Goal: Use online tool/utility: Utilize a website feature to perform a specific function

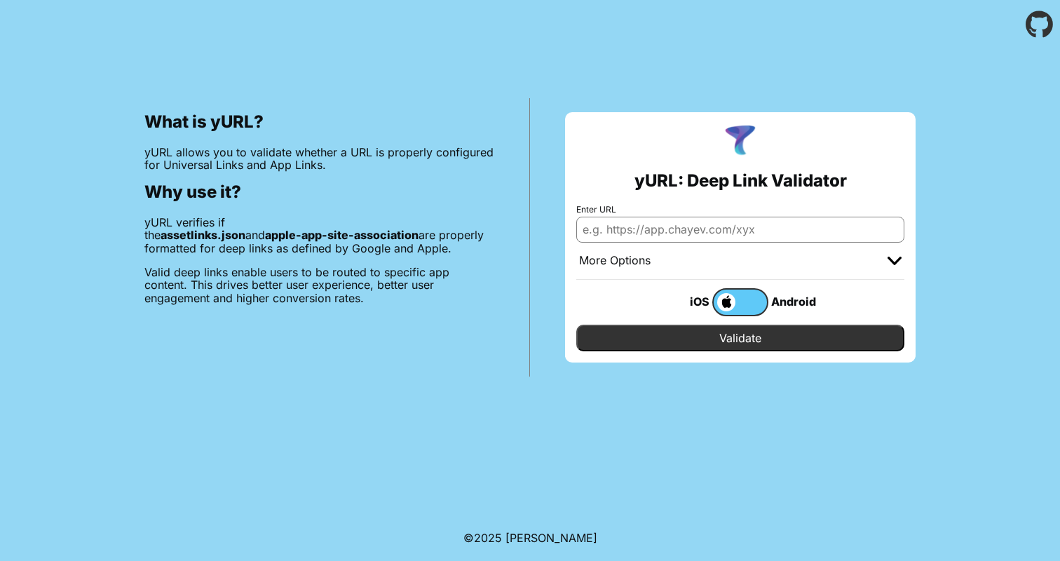
click at [700, 233] on input "Enter URL" at bounding box center [740, 229] width 328 height 25
paste input "<string>https://www.arabwheels.sa/</string>"
drag, startPoint x: 787, startPoint y: 231, endPoint x: 849, endPoint y: 231, distance: 61.7
click at [849, 231] on input "<string>https://www.arabwheels.sa/</string>" at bounding box center [740, 229] width 328 height 25
drag, startPoint x: 639, startPoint y: 229, endPoint x: 576, endPoint y: 230, distance: 63.1
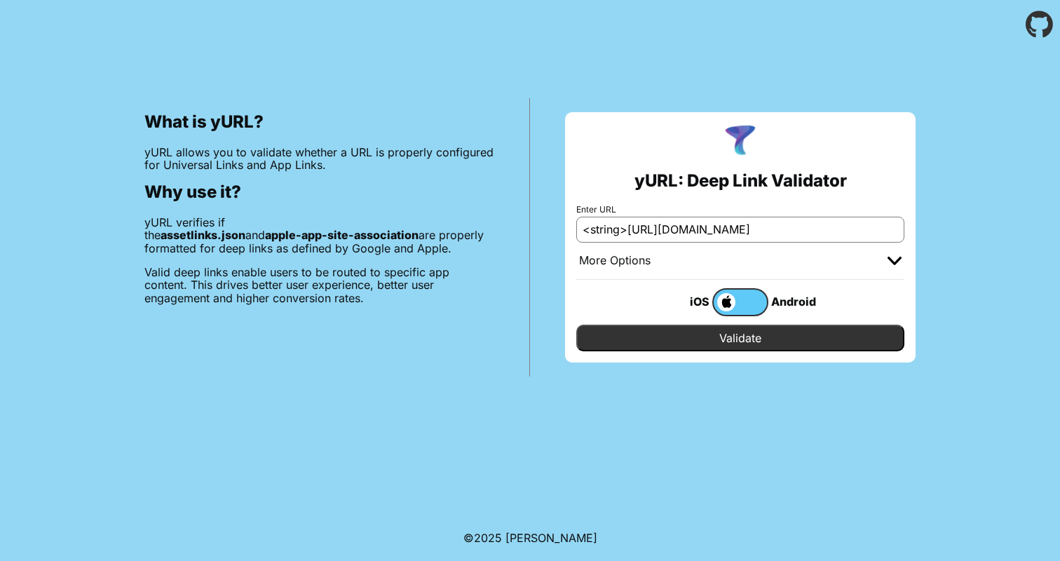
click at [576, 230] on input "<string>https://www.arabwheels.sa" at bounding box center [740, 229] width 328 height 25
type input "[URL][DOMAIN_NAME]"
click at [901, 261] on img at bounding box center [895, 261] width 14 height 8
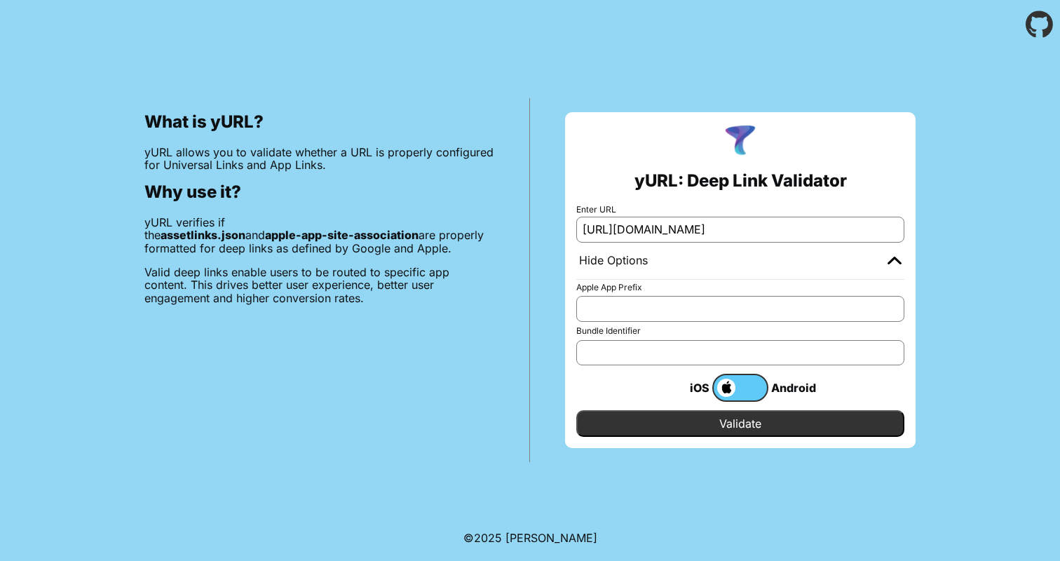
click at [901, 261] on img at bounding box center [895, 260] width 14 height 8
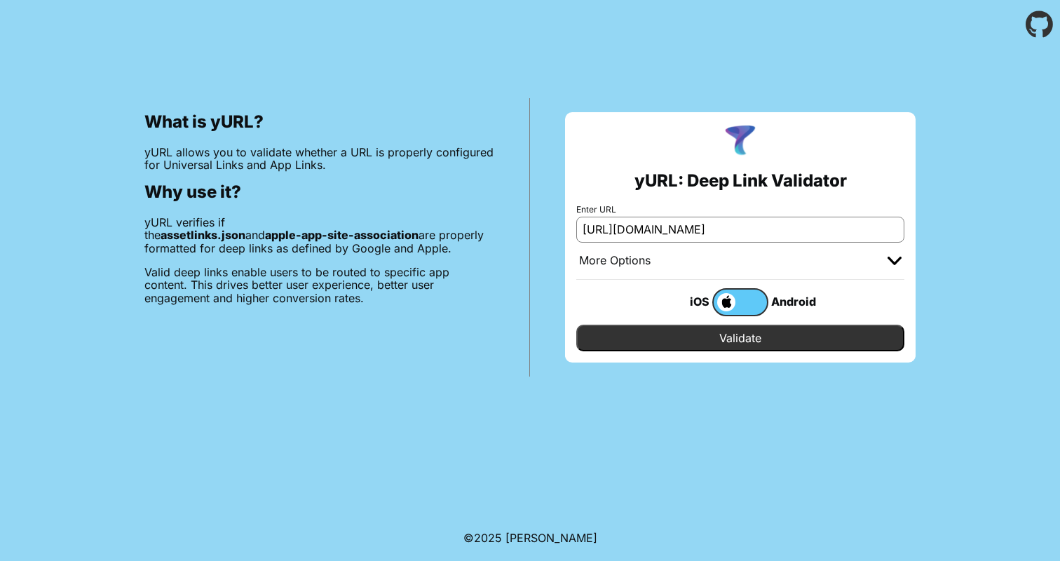
click at [826, 338] on input "Validate" at bounding box center [740, 338] width 328 height 27
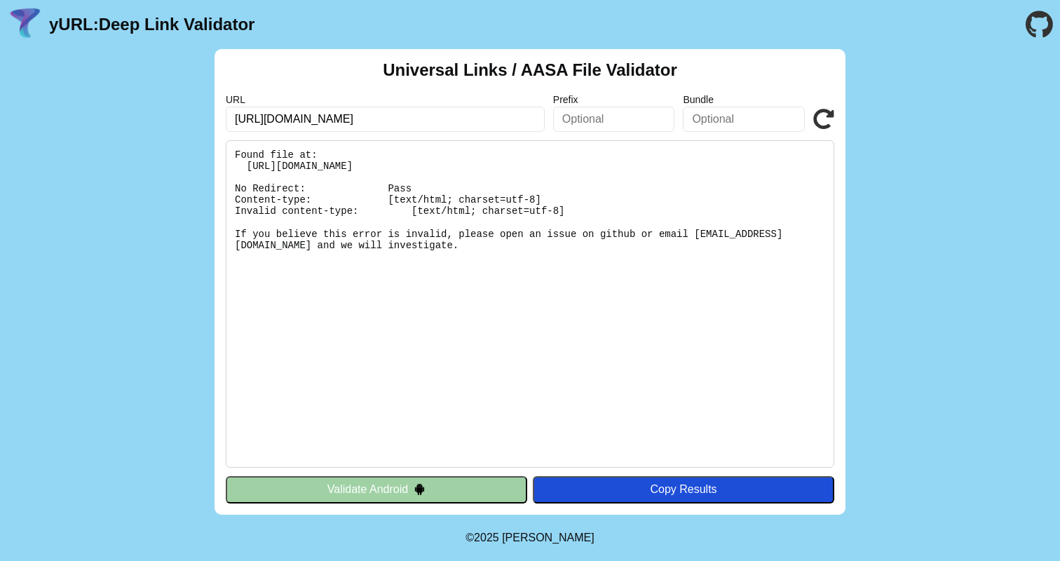
click at [654, 183] on pre "Found file at: [URL][DOMAIN_NAME] No Redirect: Pass Content-type: [text/html; c…" at bounding box center [530, 303] width 609 height 327
drag, startPoint x: 238, startPoint y: 187, endPoint x: 323, endPoint y: 236, distance: 98.6
click at [323, 236] on pre "Found file at: [URL][DOMAIN_NAME] No Redirect: Pass Content-type: [text/html; c…" at bounding box center [530, 303] width 609 height 327
click at [301, 202] on pre "Found file at: [URL][DOMAIN_NAME] No Redirect: Pass Content-type: [text/html; c…" at bounding box center [530, 303] width 609 height 327
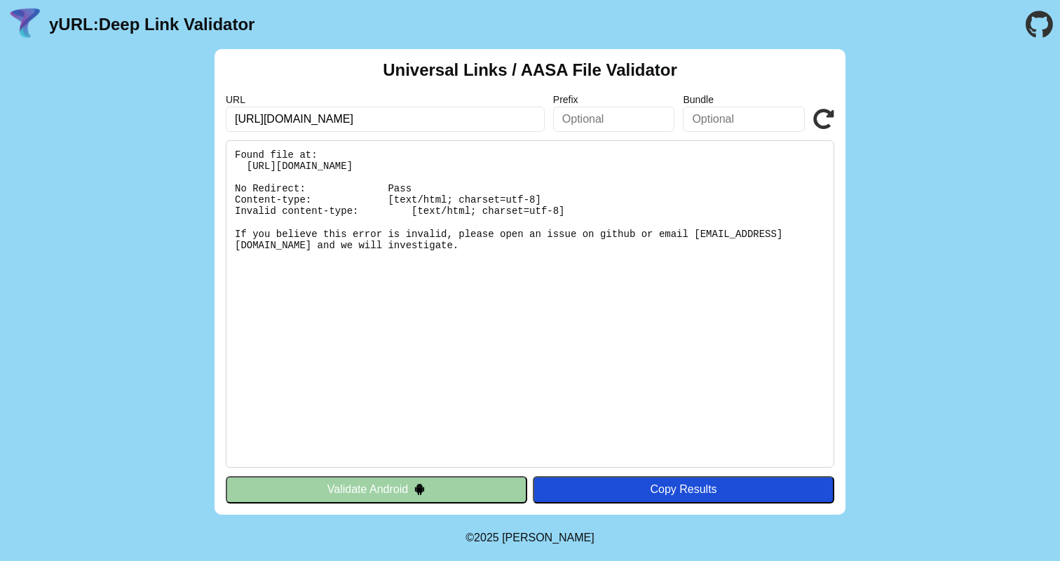
click at [302, 234] on pre "Found file at: [URL][DOMAIN_NAME] No Redirect: Pass Content-type: [text/html; c…" at bounding box center [530, 303] width 609 height 327
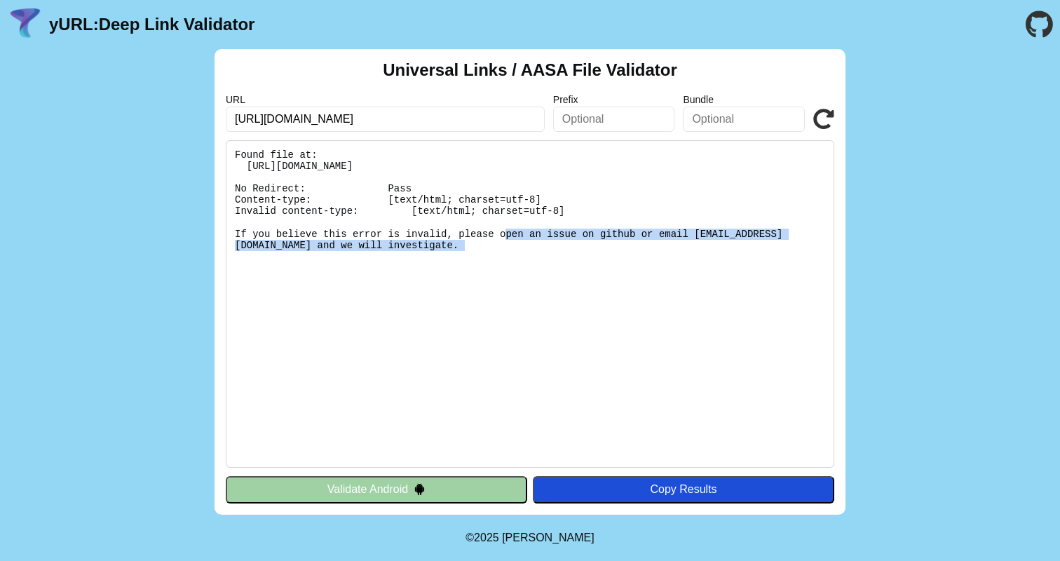
click at [302, 234] on pre "Found file at: [URL][DOMAIN_NAME] No Redirect: Pass Content-type: [text/html; c…" at bounding box center [530, 303] width 609 height 327
click at [312, 268] on pre "Found file at: [URL][DOMAIN_NAME] No Redirect: Pass Content-type: [text/html; c…" at bounding box center [530, 303] width 609 height 327
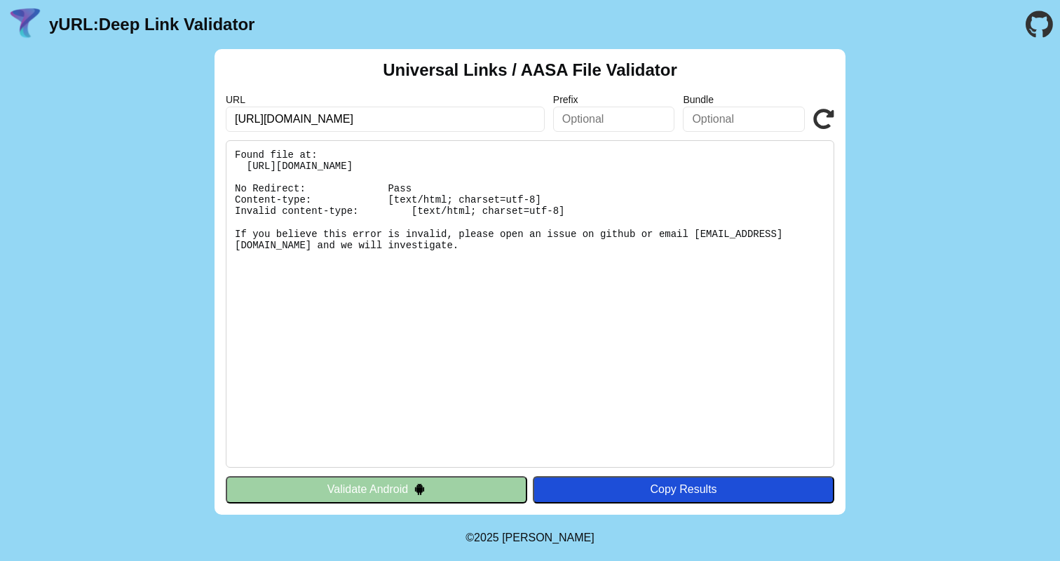
click at [325, 235] on pre "Found file at: [URL][DOMAIN_NAME] No Redirect: Pass Content-type: [text/html; c…" at bounding box center [530, 303] width 609 height 327
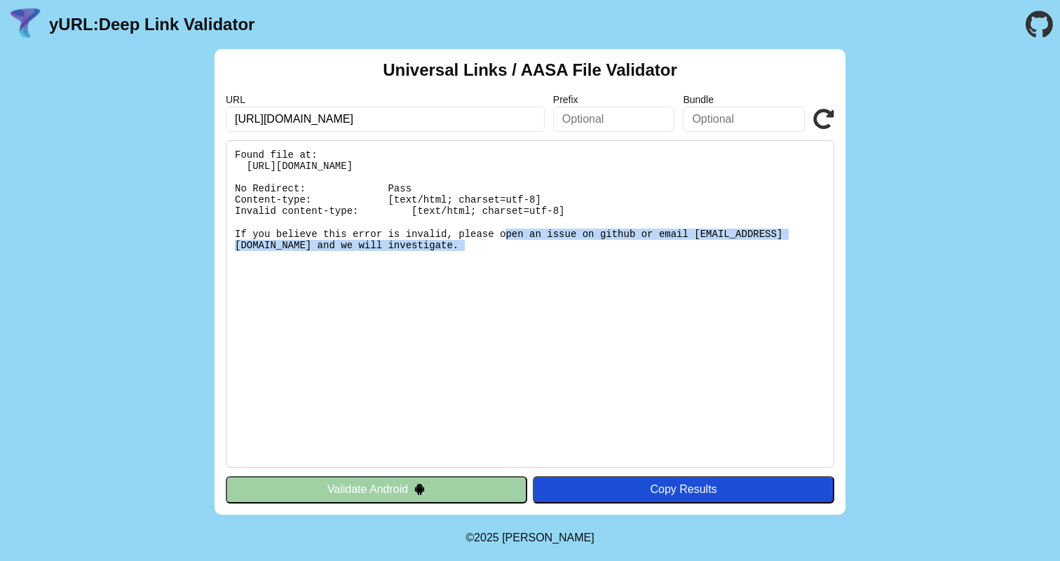
click at [325, 235] on pre "Found file at: [URL][DOMAIN_NAME] No Redirect: Pass Content-type: [text/html; c…" at bounding box center [530, 303] width 609 height 327
click at [315, 235] on pre "Found file at: [URL][DOMAIN_NAME] No Redirect: Pass Content-type: [text/html; c…" at bounding box center [530, 303] width 609 height 327
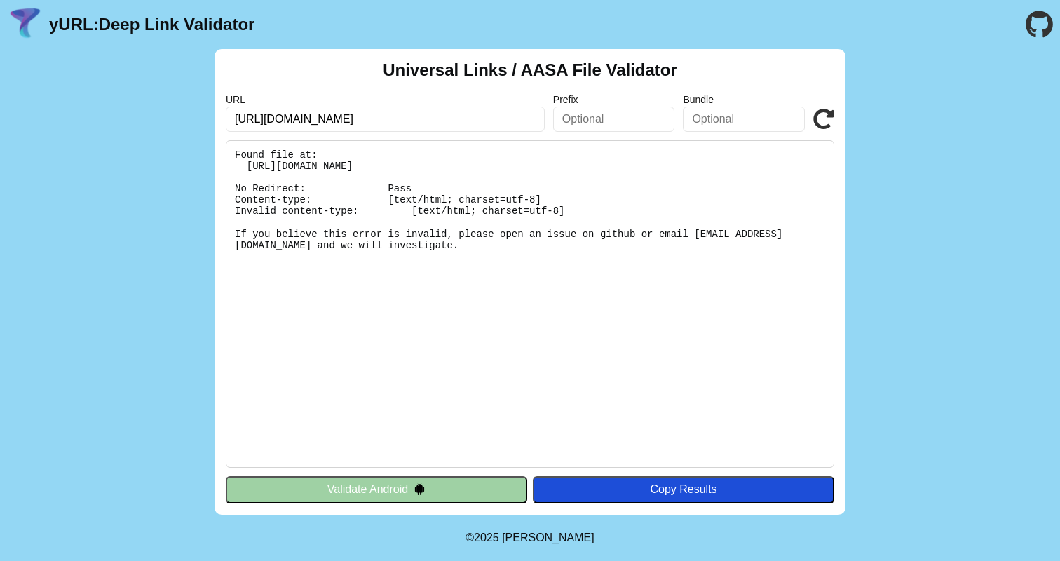
click at [322, 212] on pre "Found file at: [URL][DOMAIN_NAME] No Redirect: Pass Content-type: [text/html; c…" at bounding box center [530, 303] width 609 height 327
click at [349, 152] on pre "Found file at: [URL][DOMAIN_NAME] No Redirect: Pass Content-type: [text/html; c…" at bounding box center [530, 303] width 609 height 327
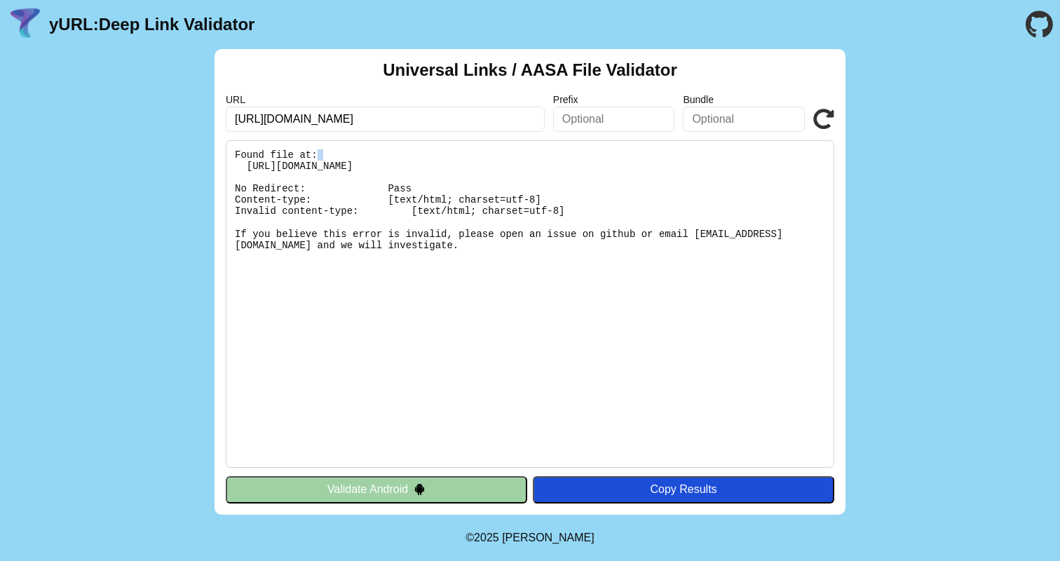
click at [349, 152] on pre "Found file at: [URL][DOMAIN_NAME] No Redirect: Pass Content-type: [text/html; c…" at bounding box center [530, 303] width 609 height 327
click at [342, 163] on pre "Found file at: [URL][DOMAIN_NAME] No Redirect: Pass Content-type: [text/html; c…" at bounding box center [530, 303] width 609 height 327
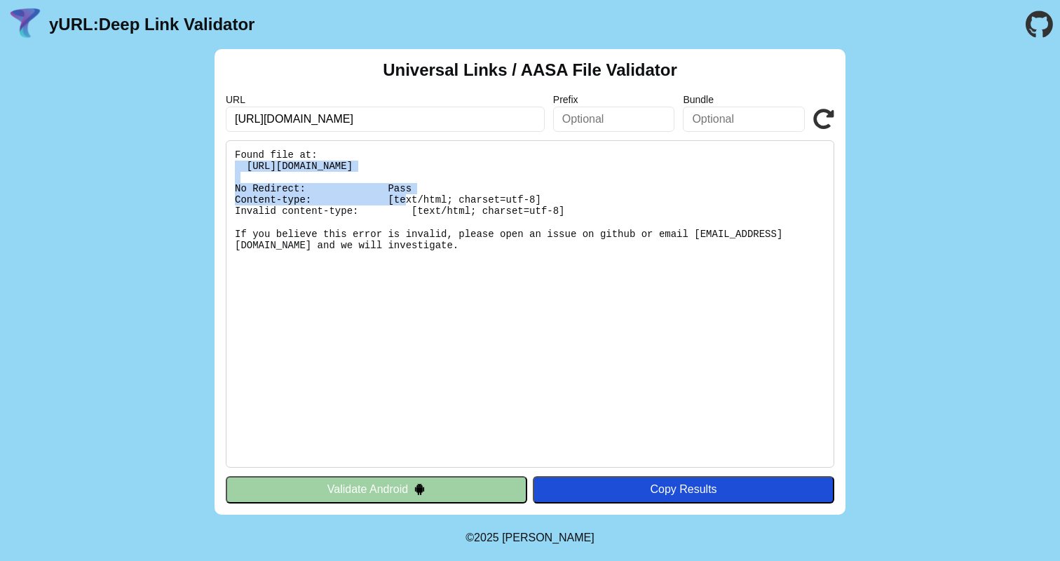
click at [342, 163] on pre "Found file at: [URL][DOMAIN_NAME] No Redirect: Pass Content-type: [text/html; c…" at bounding box center [530, 303] width 609 height 327
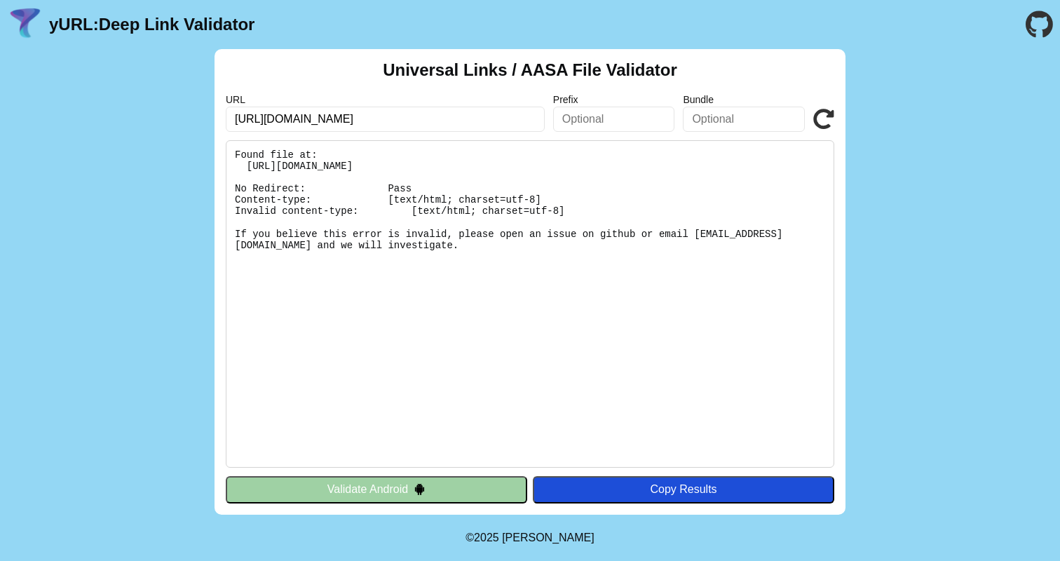
click at [405, 162] on pre "Found file at: [URL][DOMAIN_NAME] No Redirect: Pass Content-type: [text/html; c…" at bounding box center [530, 303] width 609 height 327
click at [696, 112] on input "text" at bounding box center [744, 119] width 122 height 25
paste input "com.arabwheels.[DEMOGRAPHIC_DATA]"
type input "com.arabwheels.[DEMOGRAPHIC_DATA]"
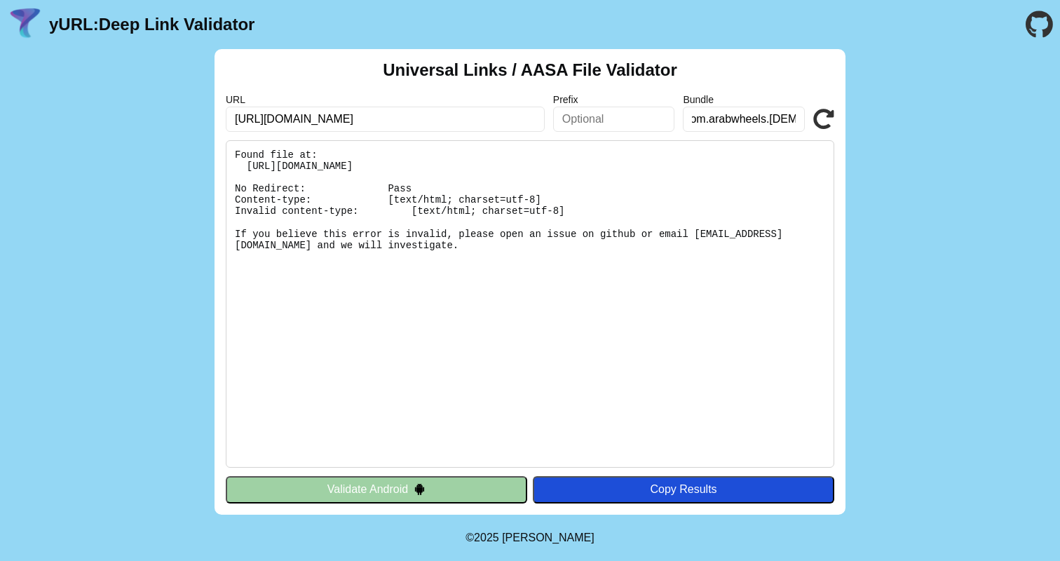
scroll to position [0, 0]
click at [841, 124] on div "Universal Links / AASA File Validator URL https://www.arabwheels.sa Prefix Bund…" at bounding box center [530, 281] width 631 height 465
click at [831, 124] on icon at bounding box center [823, 119] width 21 height 21
click at [508, 118] on input "[URL][DOMAIN_NAME]" at bounding box center [385, 119] width 319 height 25
type input "https://www.arabwheels.s"
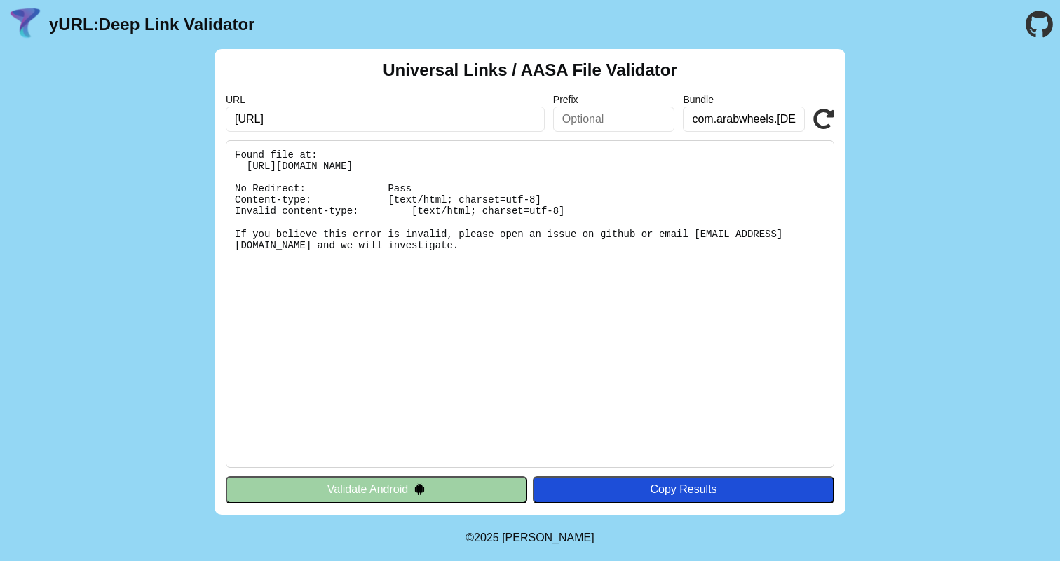
click at [827, 123] on icon at bounding box center [823, 119] width 21 height 21
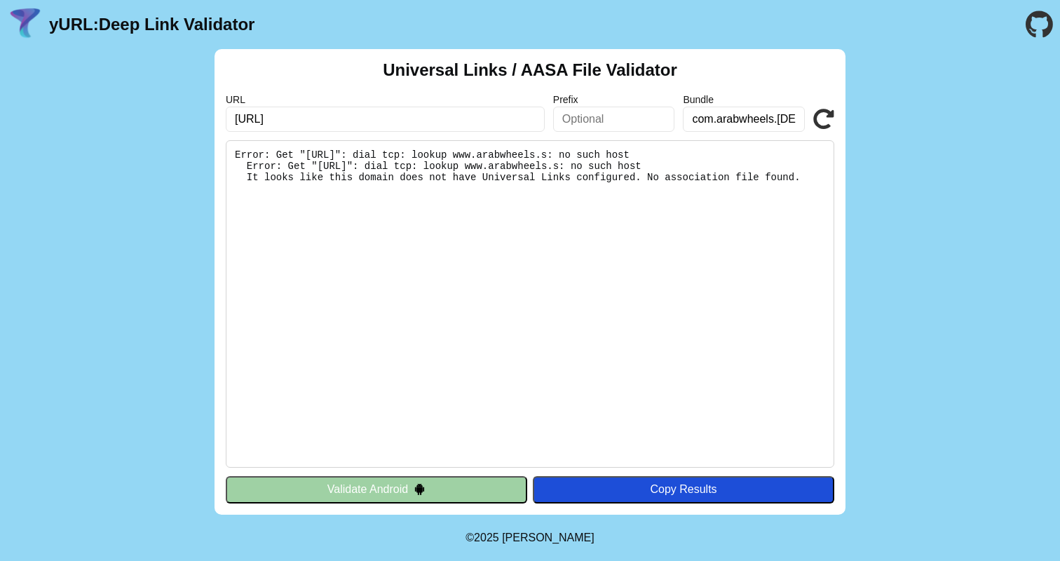
click at [628, 153] on pre "Error: Get "https://www.arabwheels.s/.well-known/apple-app-site-association": d…" at bounding box center [530, 303] width 609 height 327
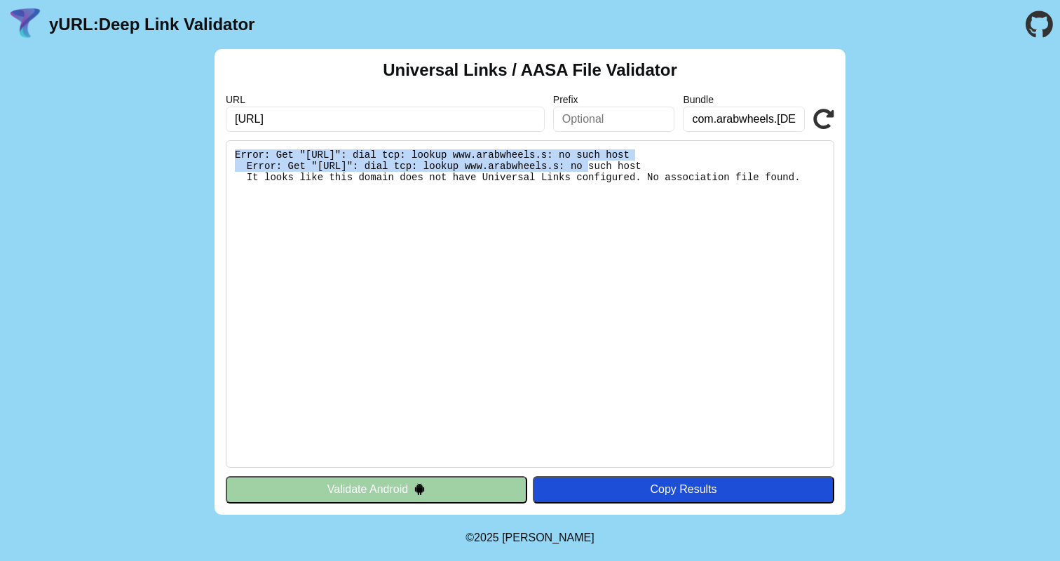
click at [628, 153] on pre "Error: Get "https://www.arabwheels.s/.well-known/apple-app-site-association": d…" at bounding box center [530, 303] width 609 height 327
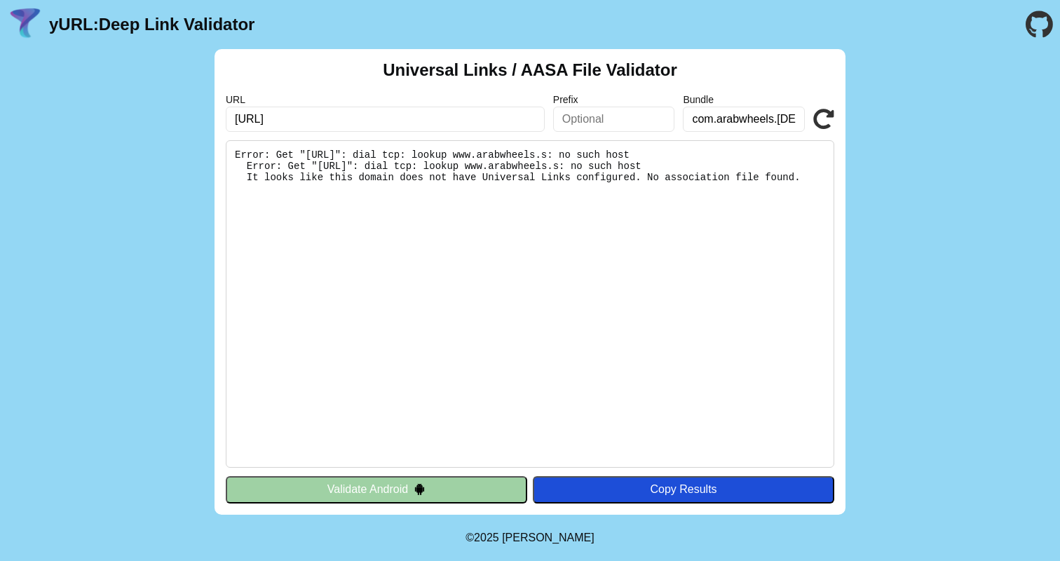
click at [440, 130] on input "https://www.arabwheels.s" at bounding box center [385, 119] width 319 height 25
type input "https://www.arabwheels.sa"
click at [780, 127] on input "com.arabwheels.saudi" at bounding box center [744, 119] width 122 height 25
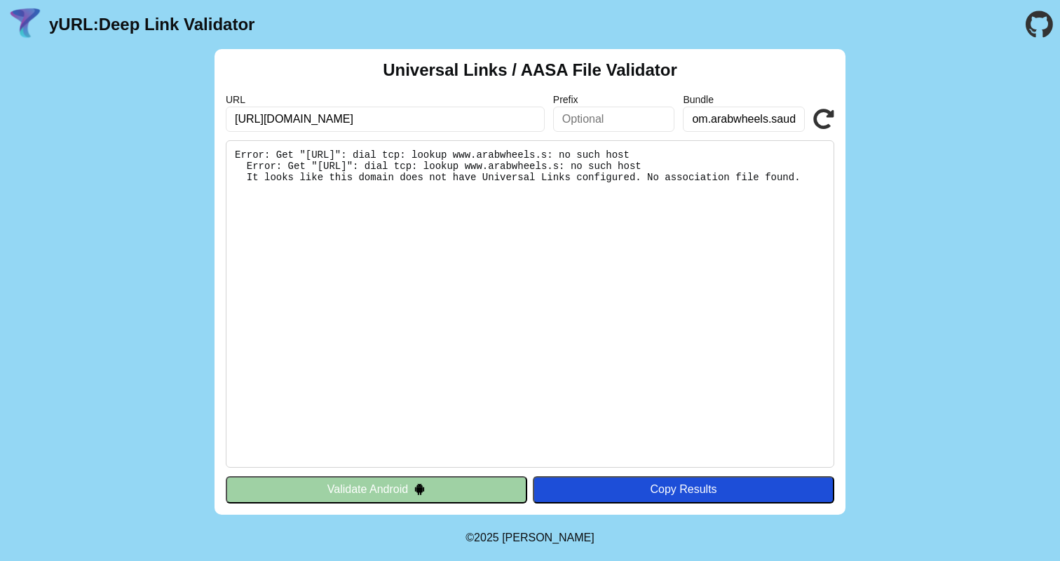
scroll to position [0, 6]
type input "com.arabwheels.saud"
click at [815, 116] on icon at bounding box center [823, 119] width 21 height 21
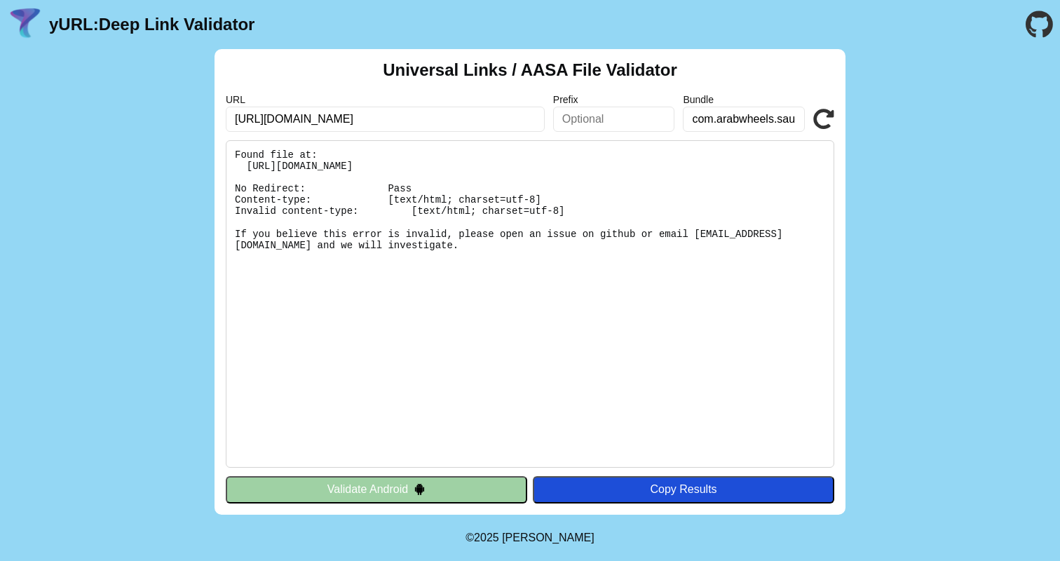
click at [787, 121] on input "com.arabwheels.saud" at bounding box center [744, 119] width 122 height 25
type input "com.arabwheels.[DEMOGRAPHIC_DATA]"
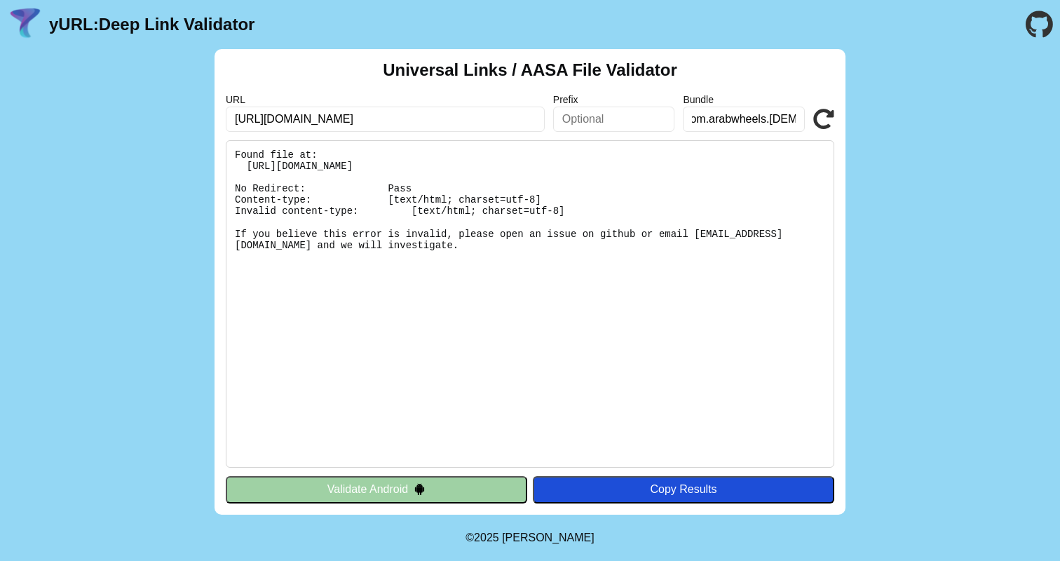
scroll to position [0, 0]
click at [508, 117] on input "[URL][DOMAIN_NAME]" at bounding box center [385, 119] width 319 height 25
click at [820, 114] on icon at bounding box center [823, 119] width 21 height 21
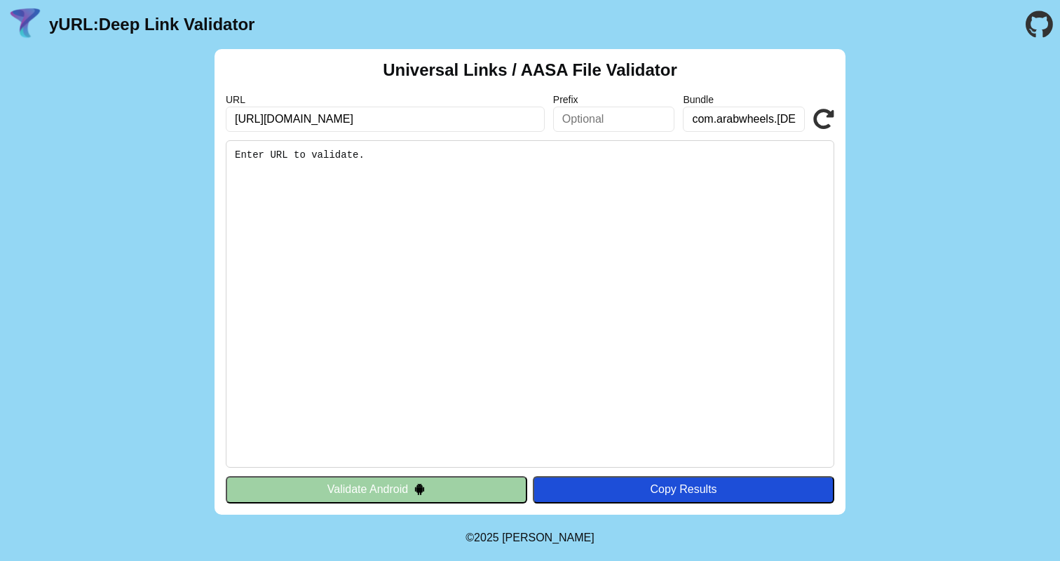
type input "[URL][DOMAIN_NAME]"
click at [820, 119] on icon at bounding box center [823, 119] width 21 height 21
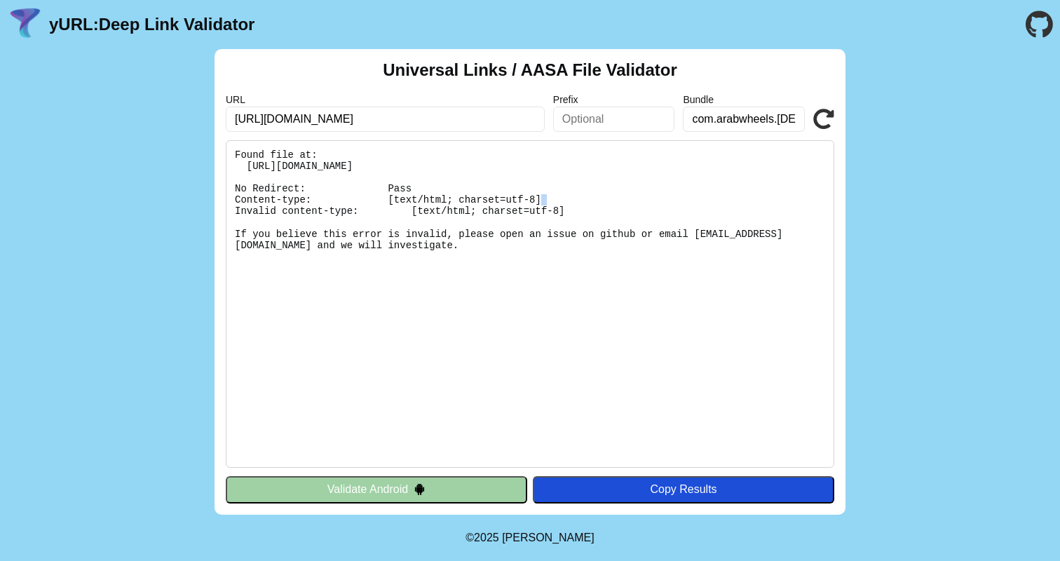
click at [592, 191] on pre "Found file at: [URL][DOMAIN_NAME] No Redirect: Pass Content-type: [text/html; c…" at bounding box center [530, 303] width 609 height 327
click at [592, 191] on pre "Found file at: https://www.arabwheels.sa/.well-known/apple-app-site-association…" at bounding box center [530, 303] width 609 height 327
click at [590, 229] on pre "Found file at: https://www.arabwheels.sa/.well-known/apple-app-site-association…" at bounding box center [530, 303] width 609 height 327
click at [437, 112] on input "https://www.arabwheels.sa" at bounding box center [385, 119] width 319 height 25
drag, startPoint x: 296, startPoint y: 119, endPoint x: 393, endPoint y: 119, distance: 97.4
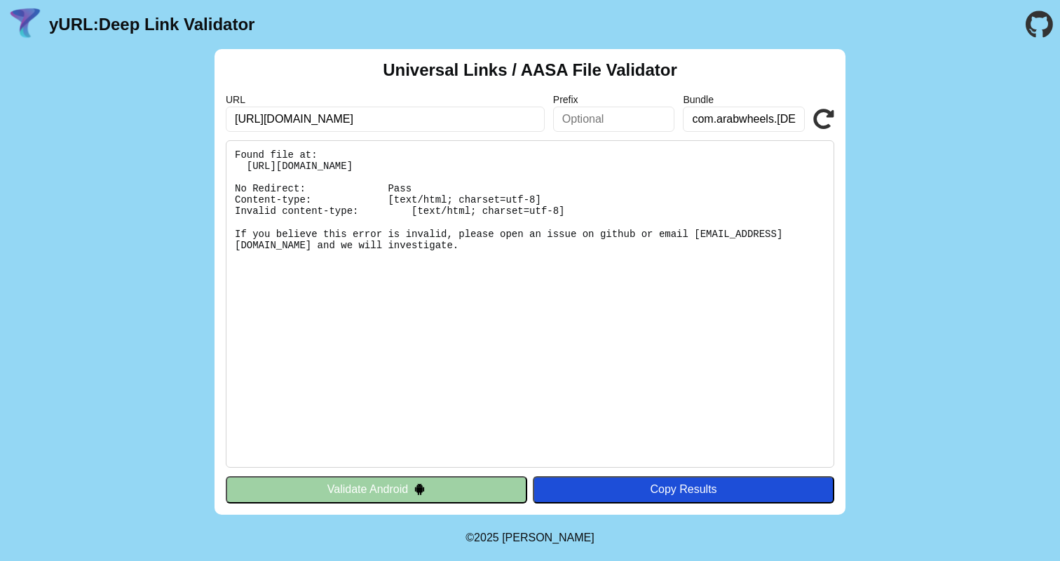
click at [393, 119] on input "https://www.arabwheels.sa" at bounding box center [385, 119] width 319 height 25
type input "[URL][DOMAIN_NAME]"
click at [822, 125] on icon at bounding box center [823, 119] width 21 height 21
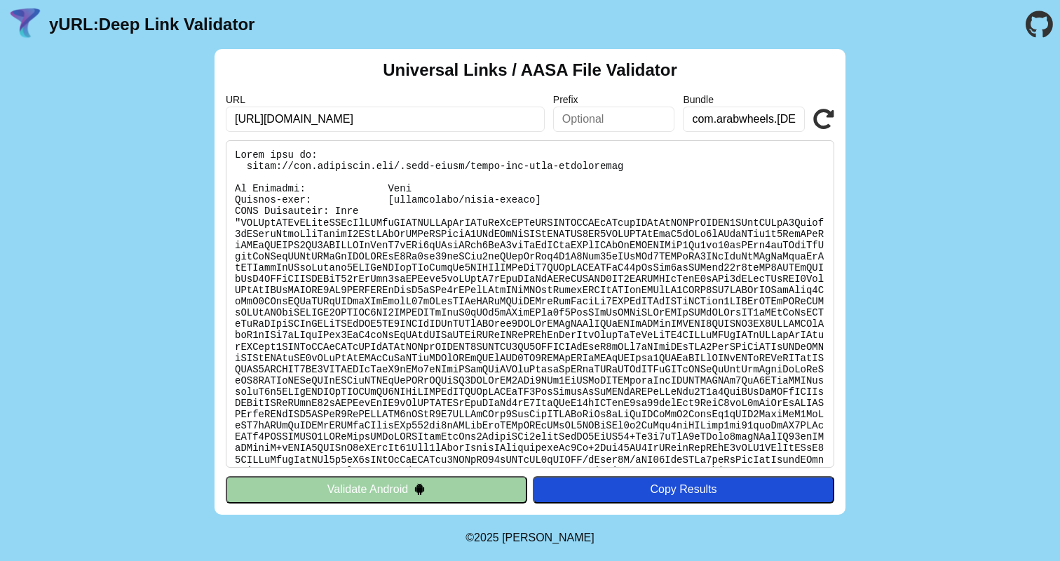
click at [748, 125] on input "com.arabwheels.saudi" at bounding box center [744, 119] width 122 height 25
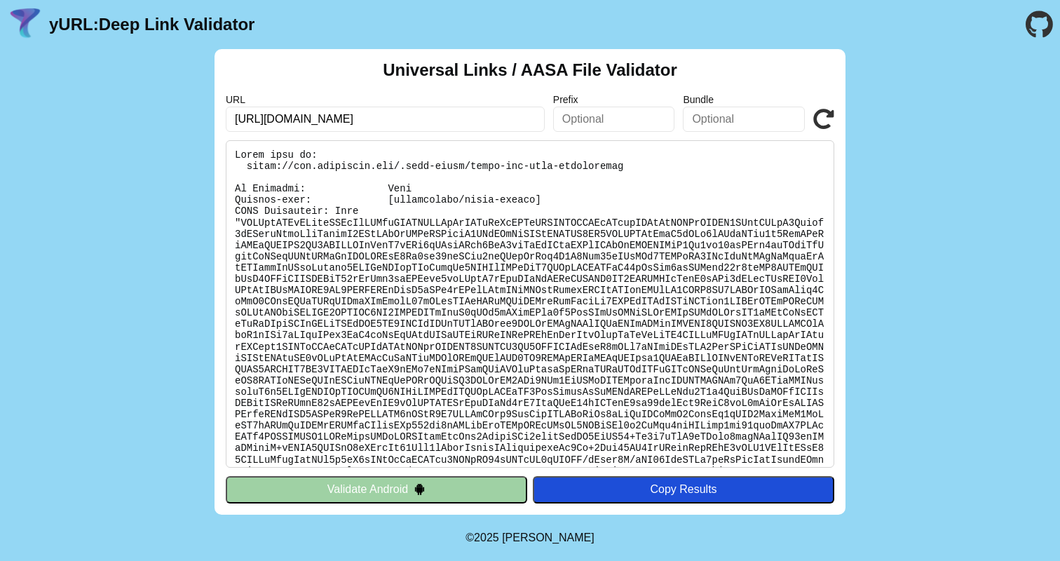
click at [824, 117] on icon at bounding box center [823, 119] width 21 height 21
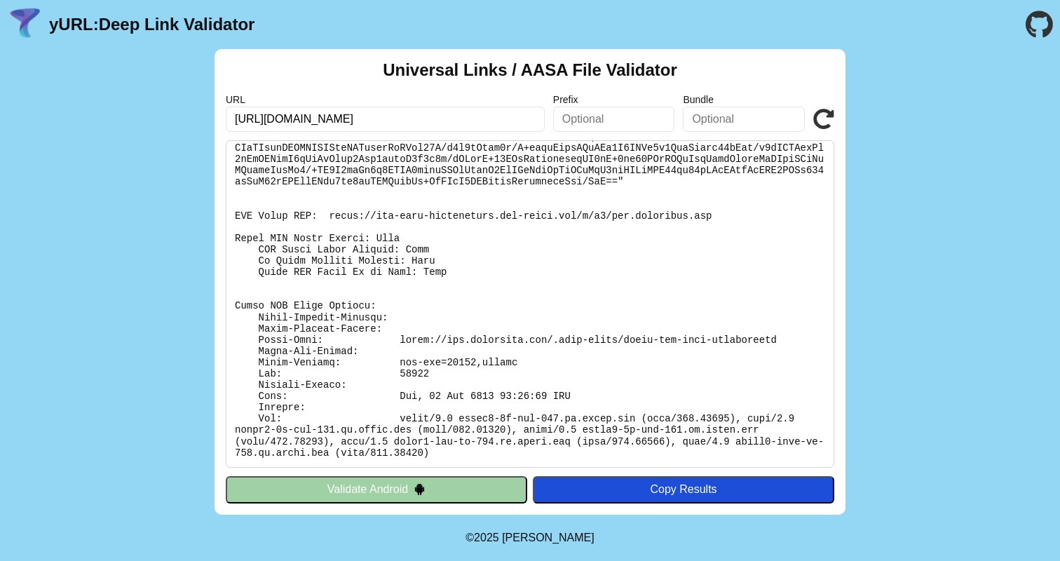
scroll to position [1000, 0]
click at [538, 213] on pre at bounding box center [530, 303] width 609 height 327
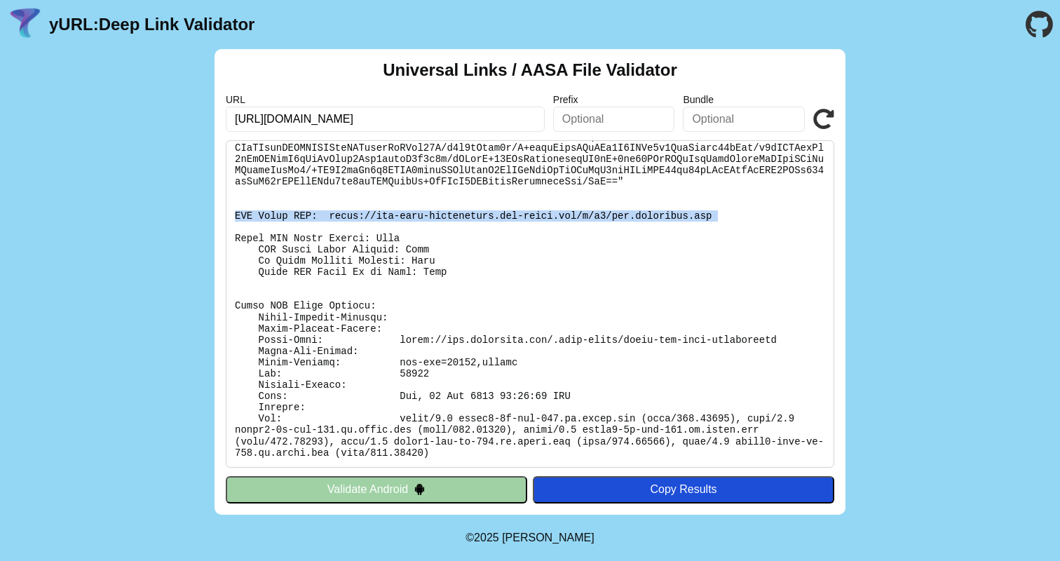
click at [538, 213] on pre at bounding box center [530, 303] width 609 height 327
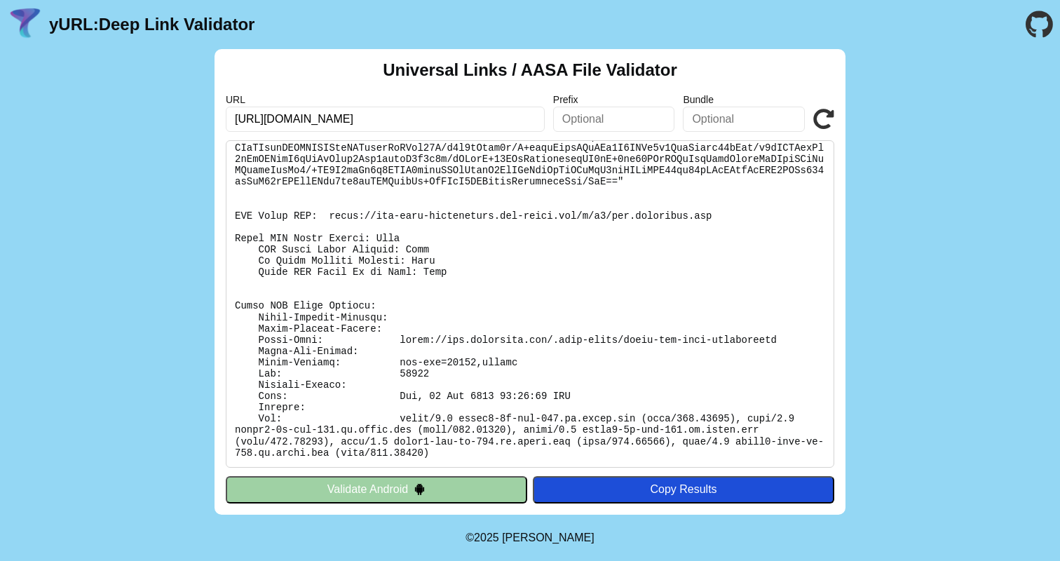
click at [497, 247] on pre at bounding box center [530, 303] width 609 height 327
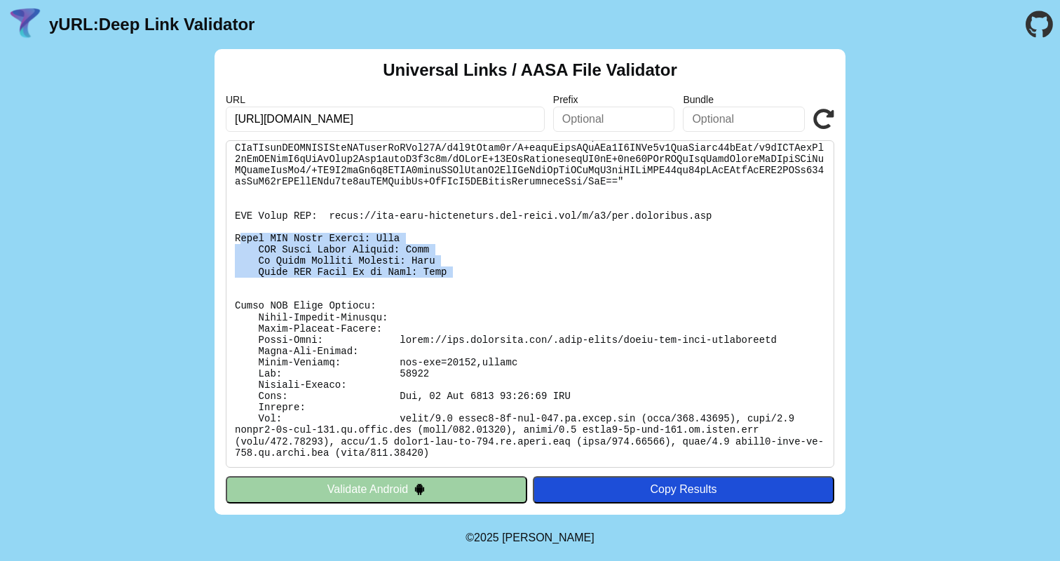
drag, startPoint x: 238, startPoint y: 238, endPoint x: 398, endPoint y: 280, distance: 165.5
click at [398, 280] on pre at bounding box center [530, 303] width 609 height 327
drag, startPoint x: 235, startPoint y: 237, endPoint x: 415, endPoint y: 287, distance: 186.9
click at [416, 287] on pre at bounding box center [530, 303] width 609 height 327
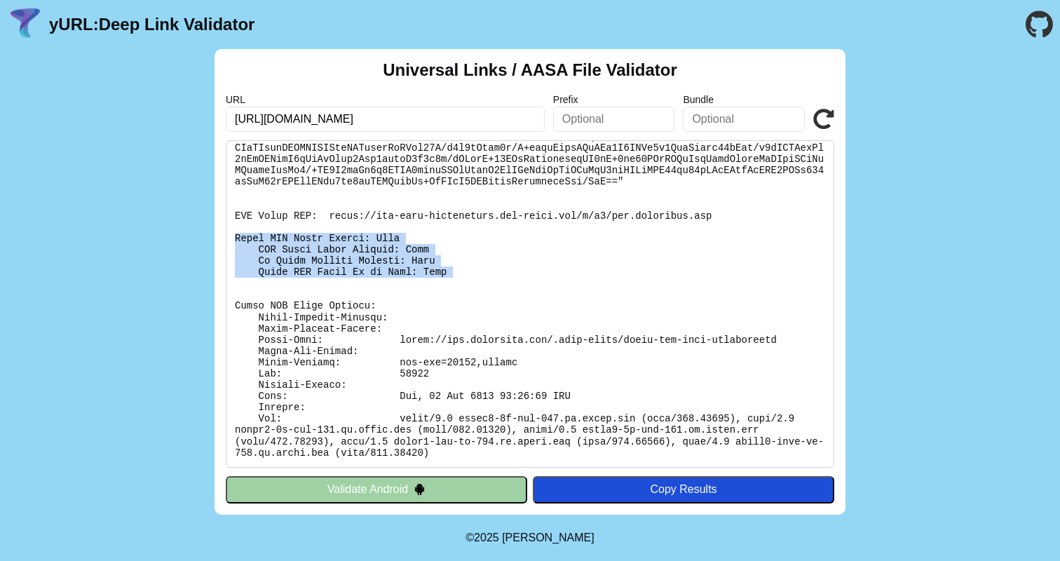
click at [424, 275] on pre at bounding box center [530, 303] width 609 height 327
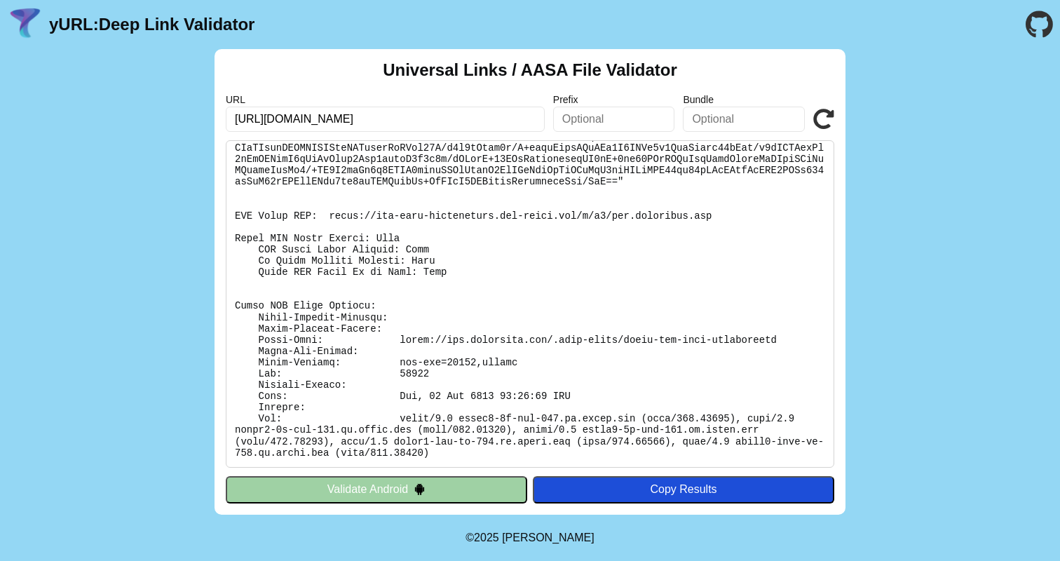
click at [451, 333] on pre at bounding box center [530, 303] width 609 height 327
click at [447, 343] on pre at bounding box center [530, 303] width 609 height 327
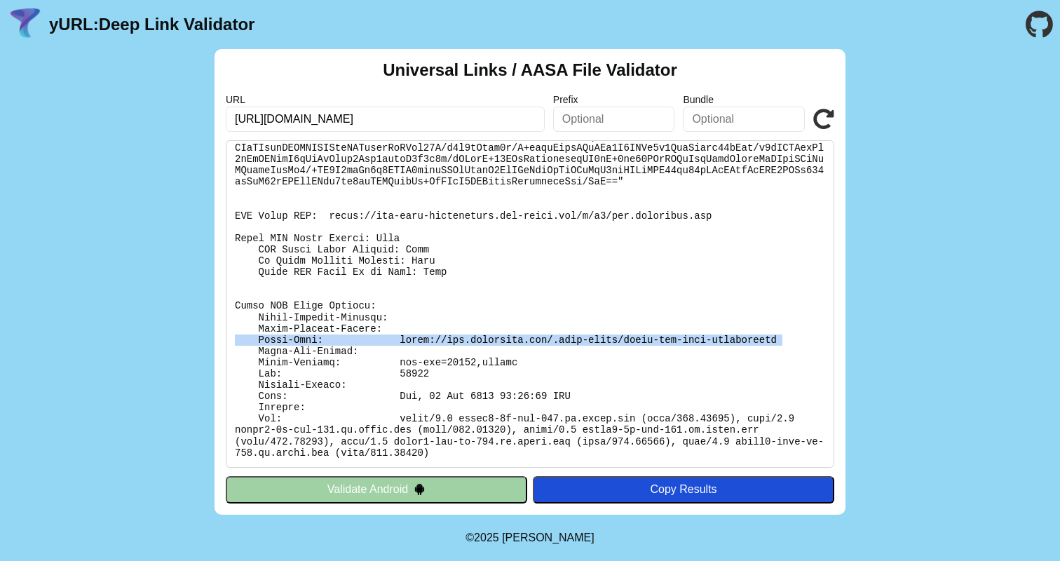
click at [447, 343] on pre at bounding box center [530, 303] width 609 height 327
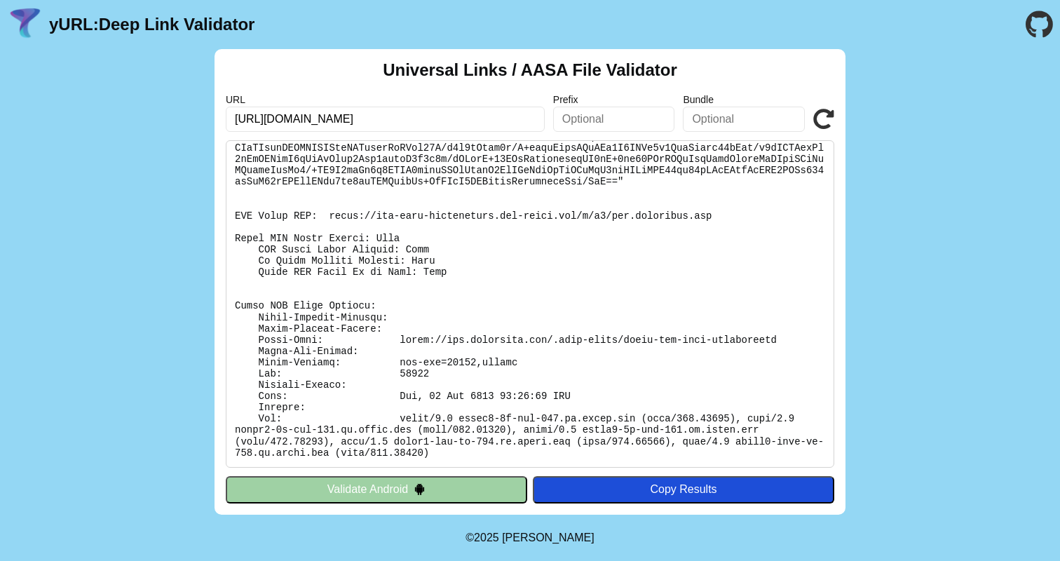
click at [445, 411] on pre at bounding box center [530, 303] width 609 height 327
click at [445, 430] on pre at bounding box center [530, 303] width 609 height 327
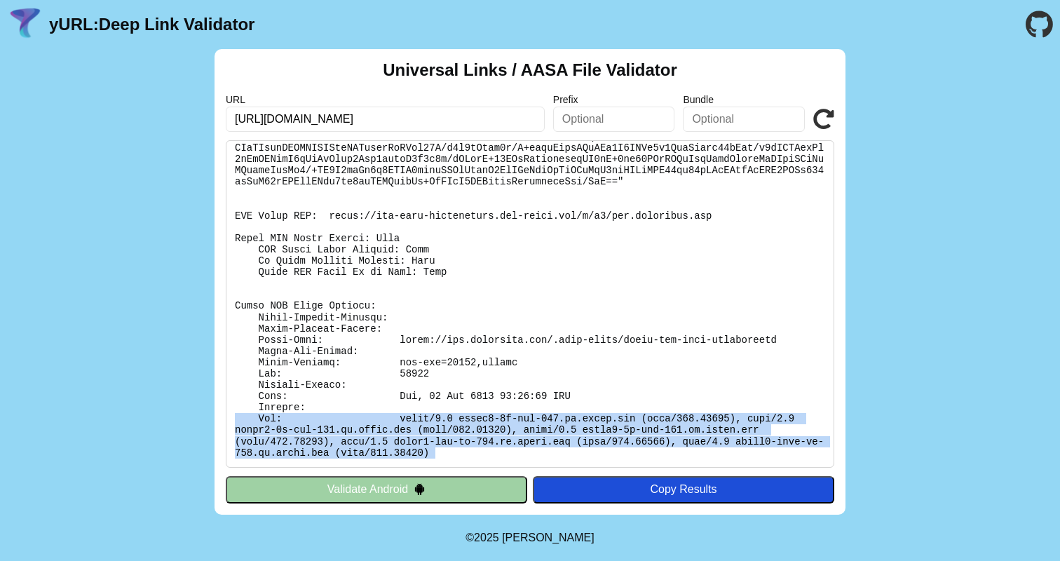
click at [445, 430] on pre at bounding box center [530, 303] width 609 height 327
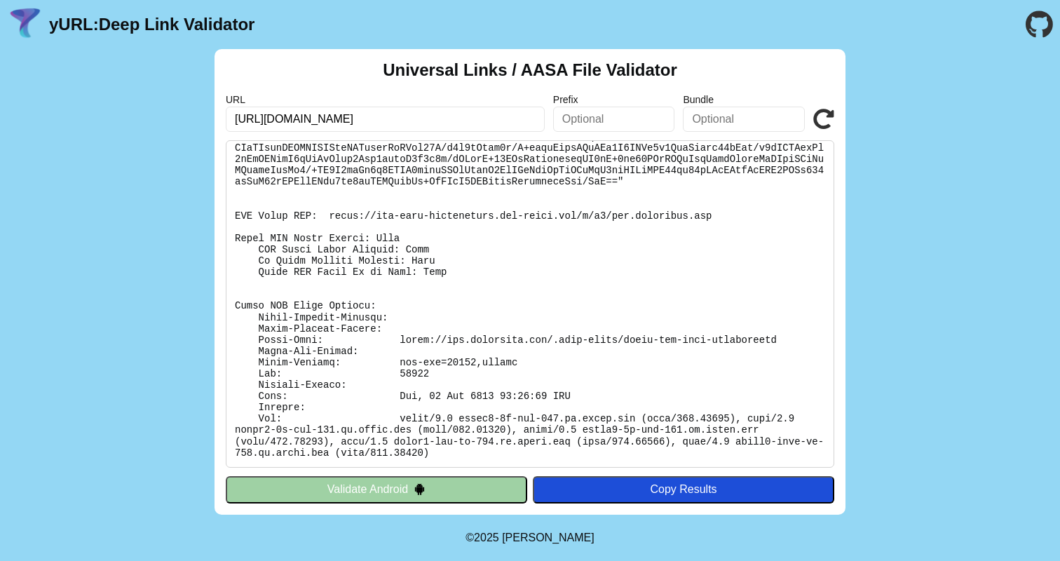
click at [454, 393] on pre at bounding box center [530, 303] width 609 height 327
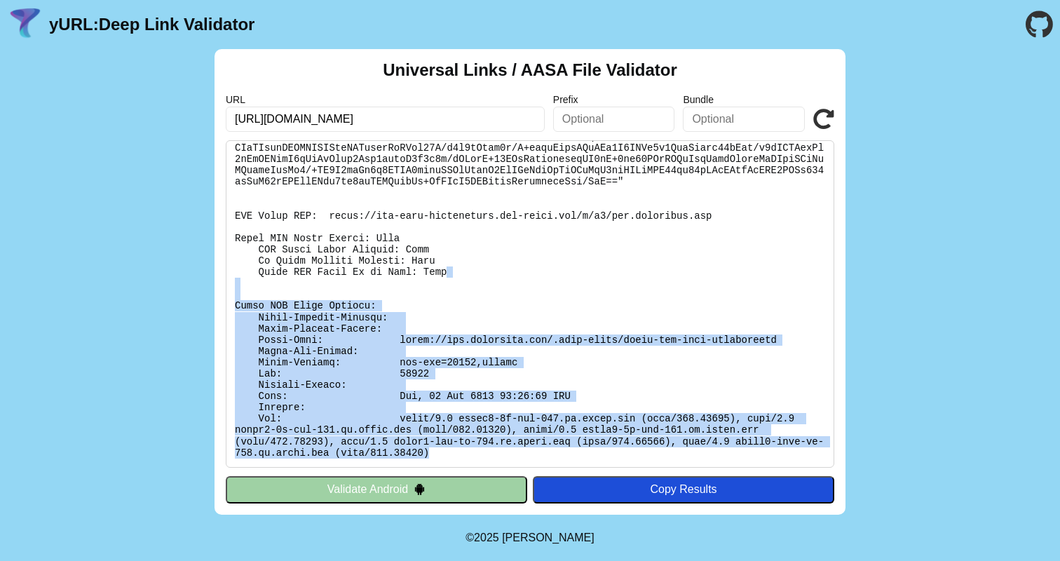
drag, startPoint x: 447, startPoint y: 455, endPoint x: 453, endPoint y: 277, distance: 178.2
click at [453, 276] on pre at bounding box center [530, 303] width 609 height 327
click at [453, 277] on pre at bounding box center [530, 303] width 609 height 327
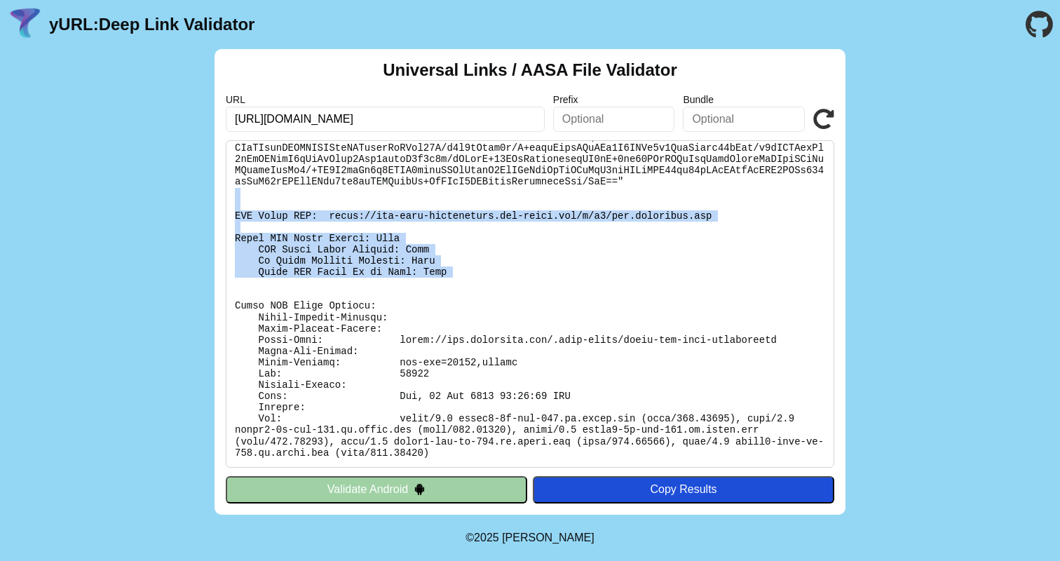
drag, startPoint x: 453, startPoint y: 277, endPoint x: 456, endPoint y: 192, distance: 84.9
click at [456, 192] on pre at bounding box center [530, 303] width 609 height 327
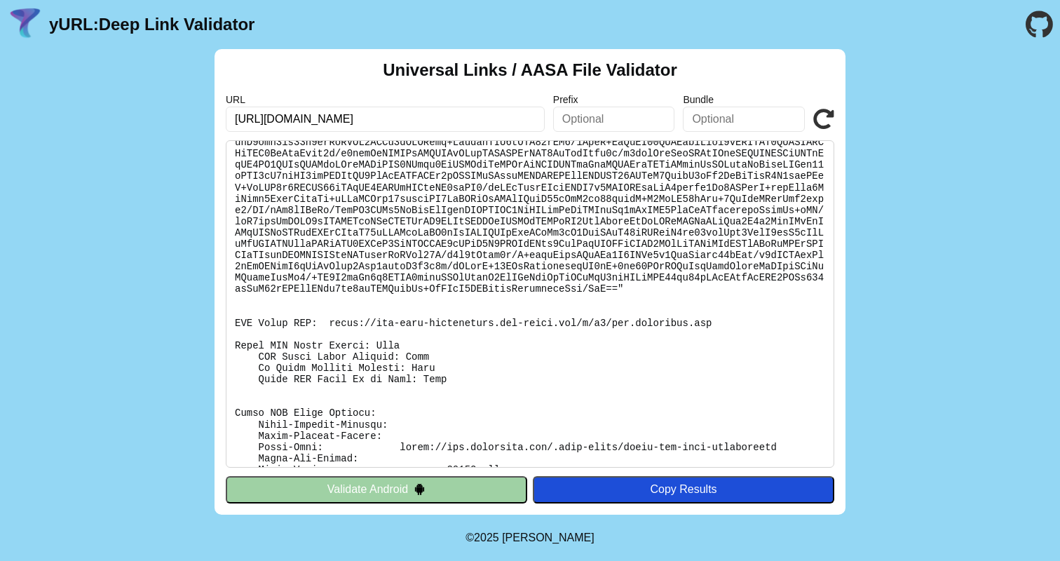
scroll to position [879, 0]
click at [320, 116] on input "https://www.pakwheels.com" at bounding box center [385, 119] width 319 height 25
type input "https://www.pakgari.com"
click at [827, 109] on icon at bounding box center [823, 119] width 21 height 21
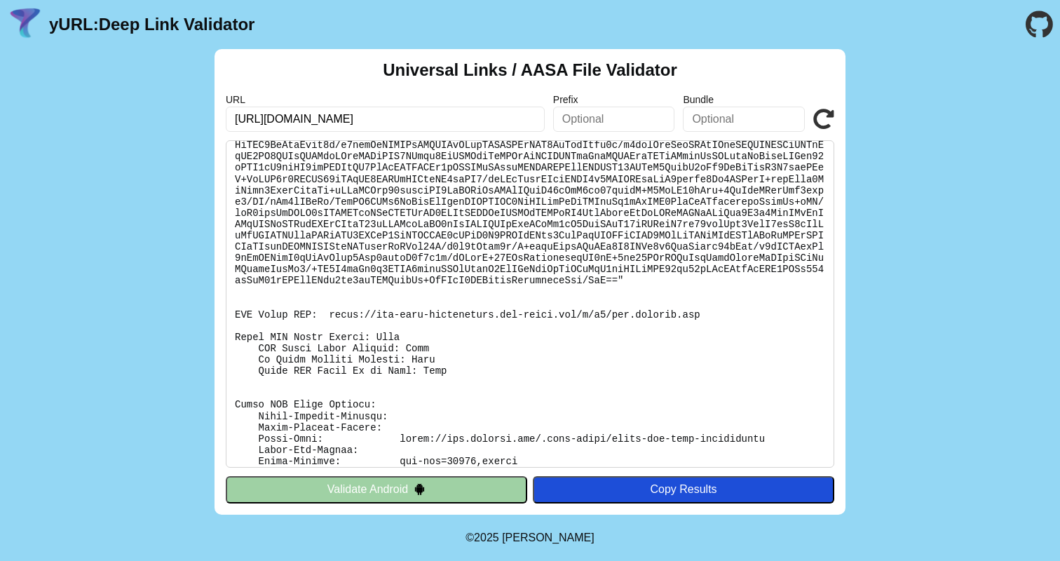
scroll to position [1000, 0]
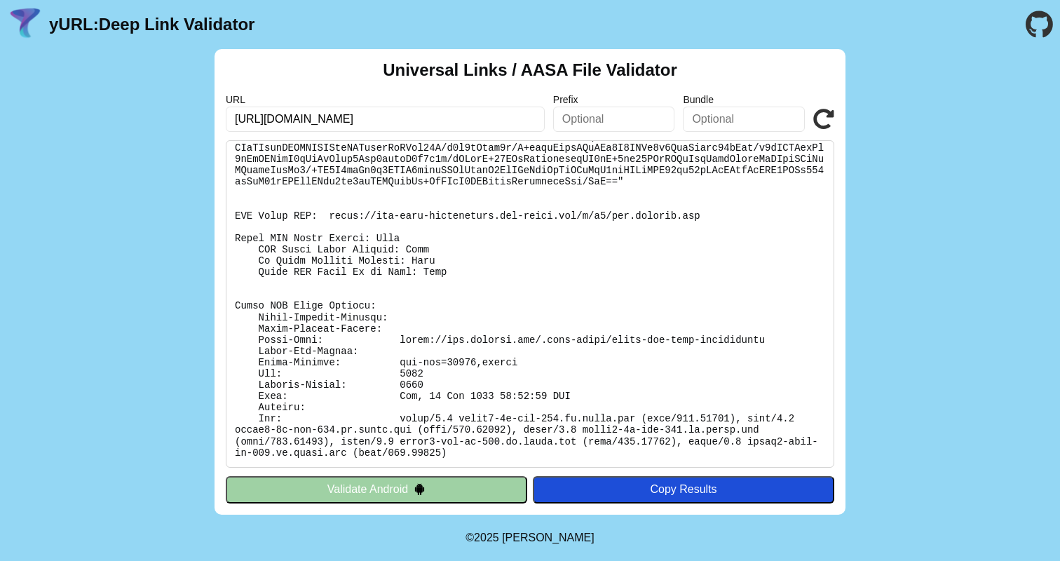
click at [443, 278] on pre at bounding box center [530, 303] width 609 height 327
click at [332, 123] on input "https://www.pakgari.com" at bounding box center [385, 119] width 319 height 25
type input "[URL][DOMAIN_NAME]"
click at [820, 125] on icon at bounding box center [823, 119] width 21 height 21
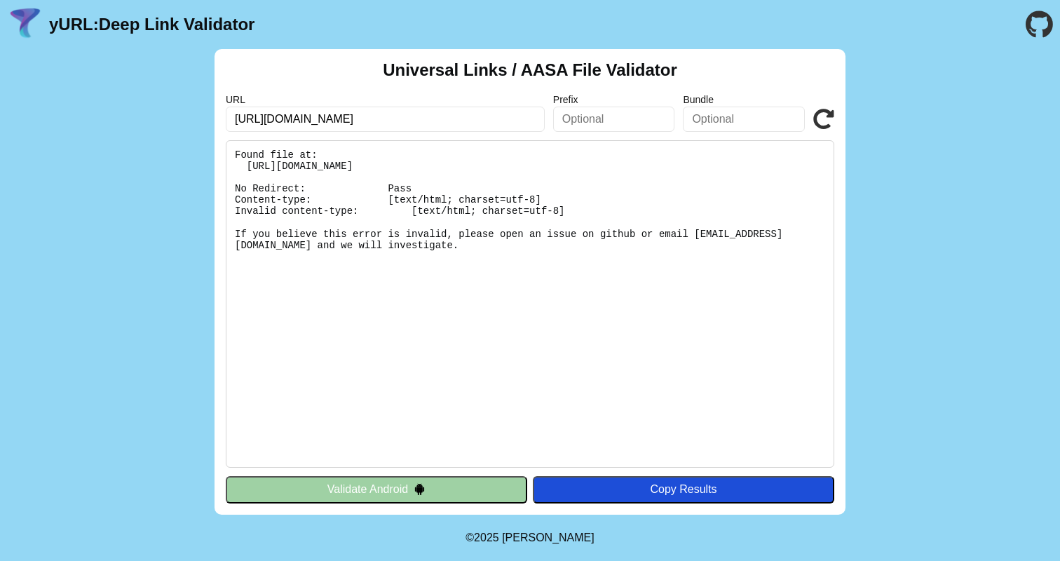
click at [611, 227] on pre "Found file at: [URL][DOMAIN_NAME] No Redirect: Pass Content-type: [text/html; c…" at bounding box center [530, 303] width 609 height 327
click at [610, 233] on pre "Found file at: https://www.arabwheels.com/.well-known/apple-app-site-associatio…" at bounding box center [530, 303] width 609 height 327
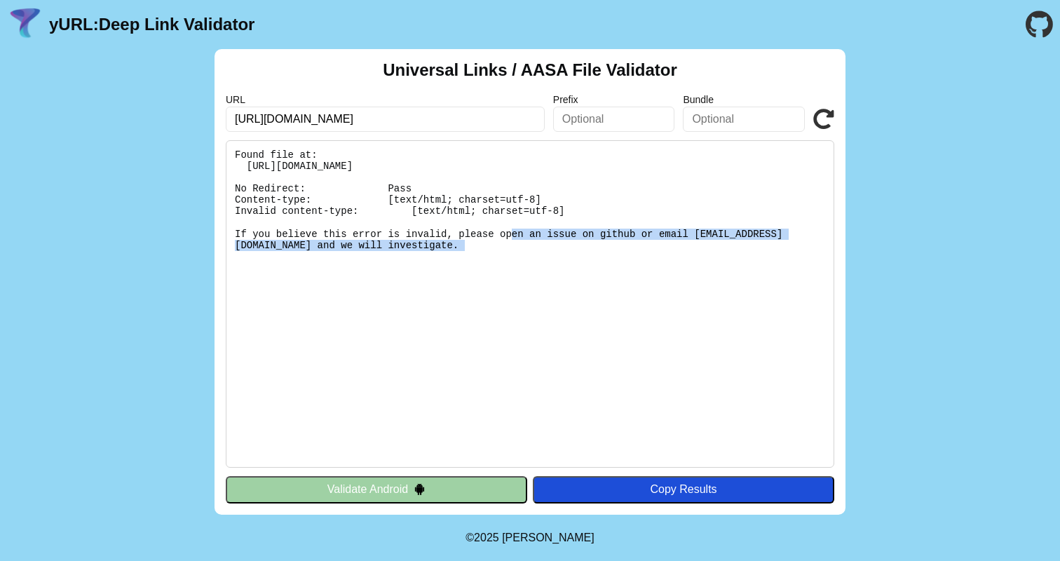
click at [610, 233] on pre "Found file at: https://www.arabwheels.com/.well-known/apple-app-site-associatio…" at bounding box center [530, 303] width 609 height 327
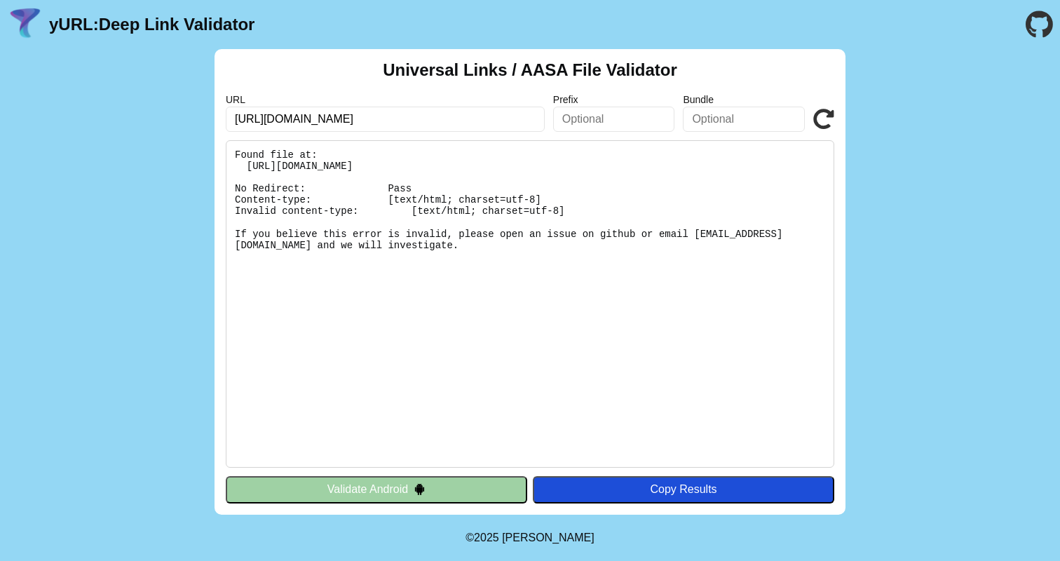
click at [612, 208] on pre "Found file at: https://www.arabwheels.com/.well-known/apple-app-site-associatio…" at bounding box center [530, 303] width 609 height 327
click at [626, 164] on pre "Found file at: https://www.arabwheels.com/.well-known/apple-app-site-associatio…" at bounding box center [530, 303] width 609 height 327
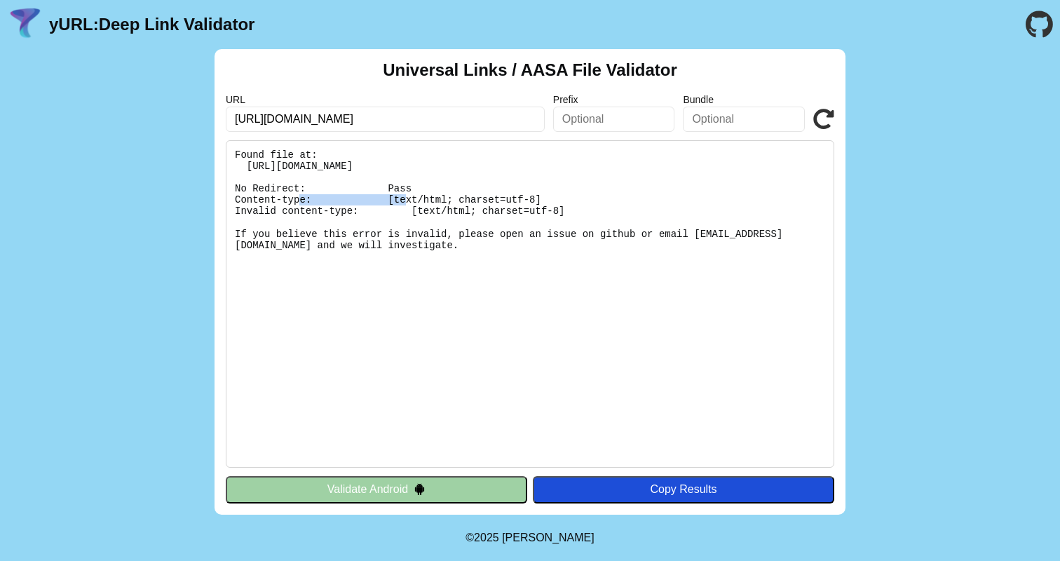
click at [626, 164] on pre "Found file at: https://www.arabwheels.com/.well-known/apple-app-site-associatio…" at bounding box center [530, 303] width 609 height 327
click at [588, 165] on pre "Found file at: https://www.arabwheels.com/.well-known/apple-app-site-associatio…" at bounding box center [530, 303] width 609 height 327
drag, startPoint x: 247, startPoint y: 165, endPoint x: 633, endPoint y: 161, distance: 385.6
click at [633, 161] on pre "Found file at: https://www.arabwheels.com/.well-known/apple-app-site-associatio…" at bounding box center [530, 303] width 609 height 327
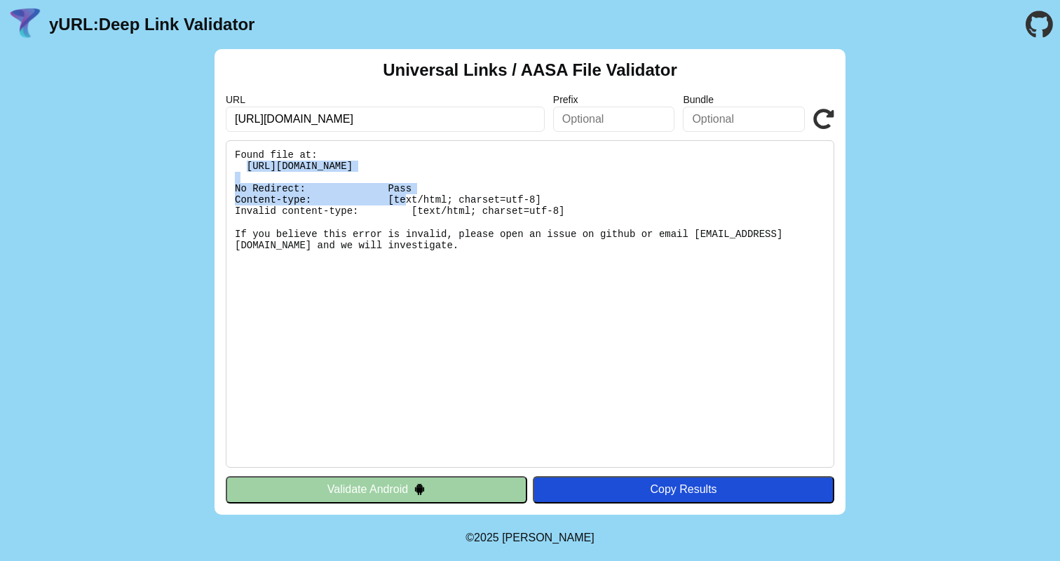
copy pre "https://www.arabwheels.com/.well-known/apple-app-site-association"
click at [535, 155] on pre "Found file at: https://www.arabwheels.com/.well-known/apple-app-site-associatio…" at bounding box center [530, 303] width 609 height 327
click at [401, 125] on input "https://www.arabwheels.com" at bounding box center [385, 119] width 319 height 25
click at [373, 124] on input "https://www.arabwheels.com" at bounding box center [385, 119] width 319 height 25
click at [364, 116] on input "https://www.arabwheels.com" at bounding box center [385, 119] width 319 height 25
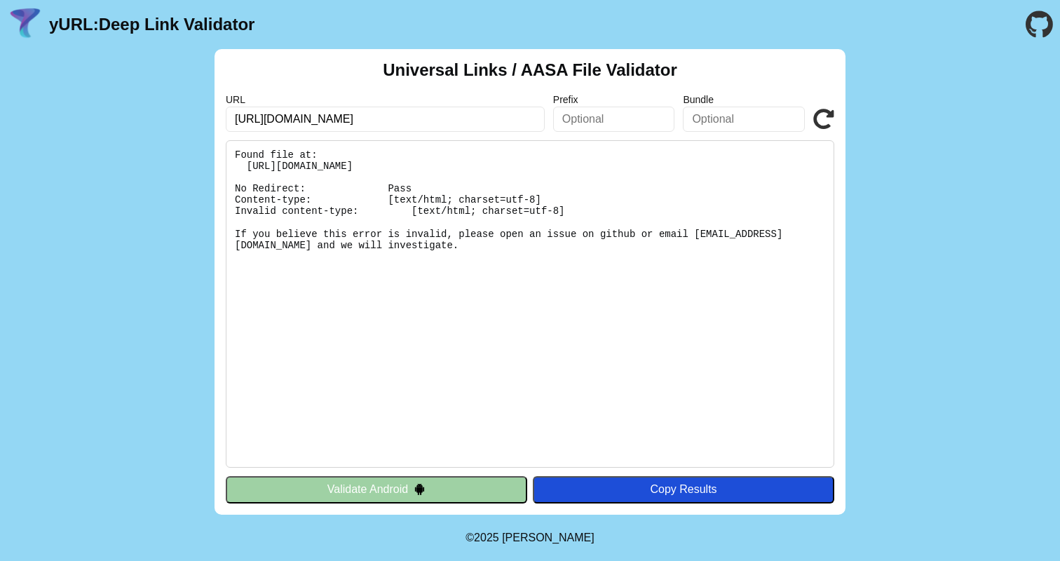
click at [364, 116] on input "https://www.arabwheels.com" at bounding box center [385, 119] width 319 height 25
type input "https://www.arabwheels.sa"
click at [840, 119] on div "Universal Links / AASA File Validator URL https://www.arabwheels.sa Prefix Bund…" at bounding box center [530, 281] width 631 height 465
click at [824, 119] on icon at bounding box center [823, 119] width 21 height 21
click at [658, 287] on pre "Found file at: [URL][DOMAIN_NAME] No Redirect: Pass Content-type: [text/html; c…" at bounding box center [530, 303] width 609 height 327
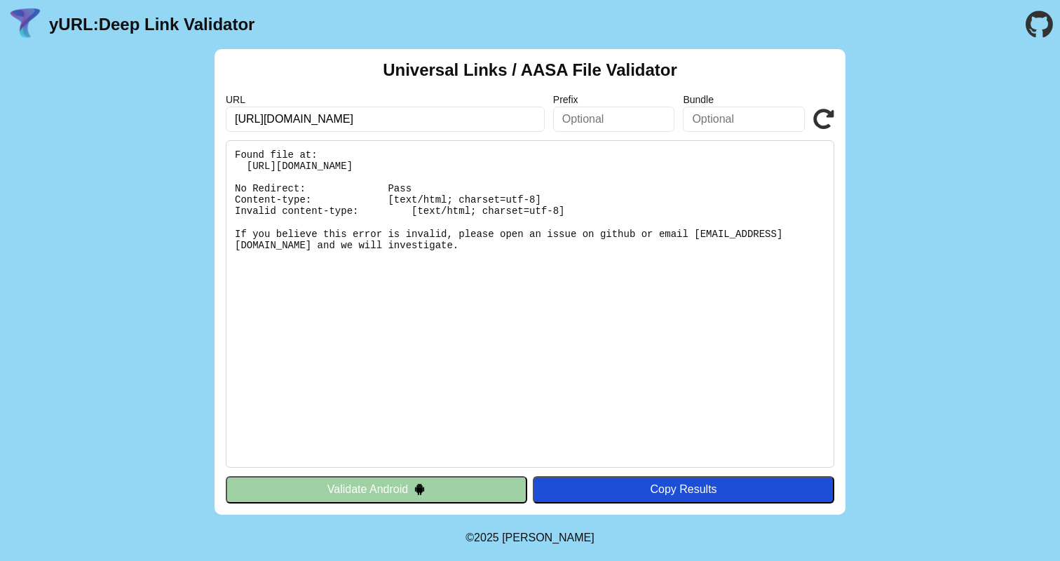
drag, startPoint x: 372, startPoint y: 276, endPoint x: 240, endPoint y: 147, distance: 183.9
click at [240, 147] on pre "Found file at: [URL][DOMAIN_NAME] No Redirect: Pass Content-type: [text/html; c…" at bounding box center [530, 303] width 609 height 327
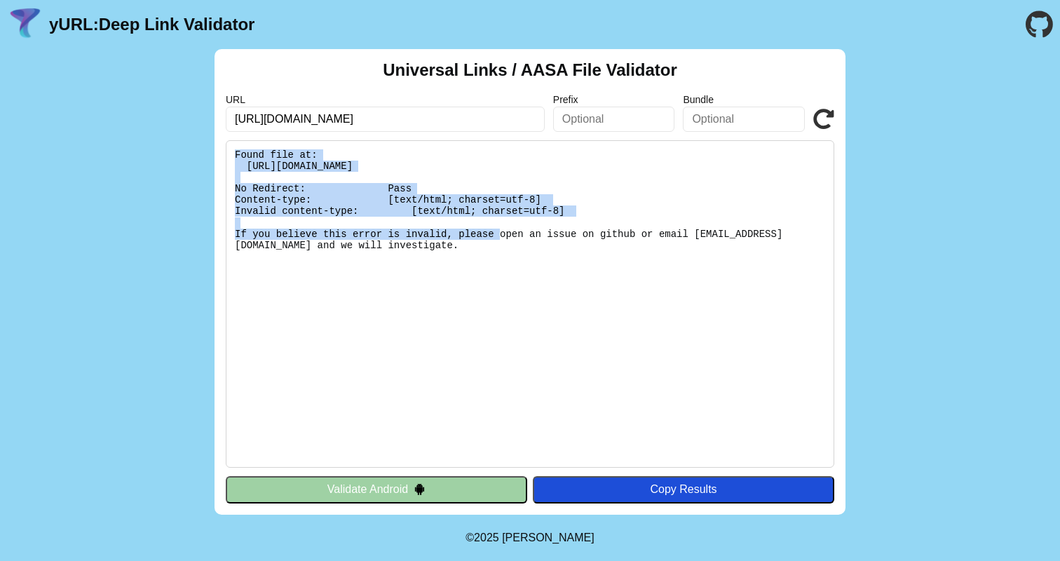
drag, startPoint x: 238, startPoint y: 152, endPoint x: 384, endPoint y: 220, distance: 161.5
click at [384, 220] on pre "Found file at: [URL][DOMAIN_NAME] No Redirect: Pass Content-type: [text/html; c…" at bounding box center [530, 303] width 609 height 327
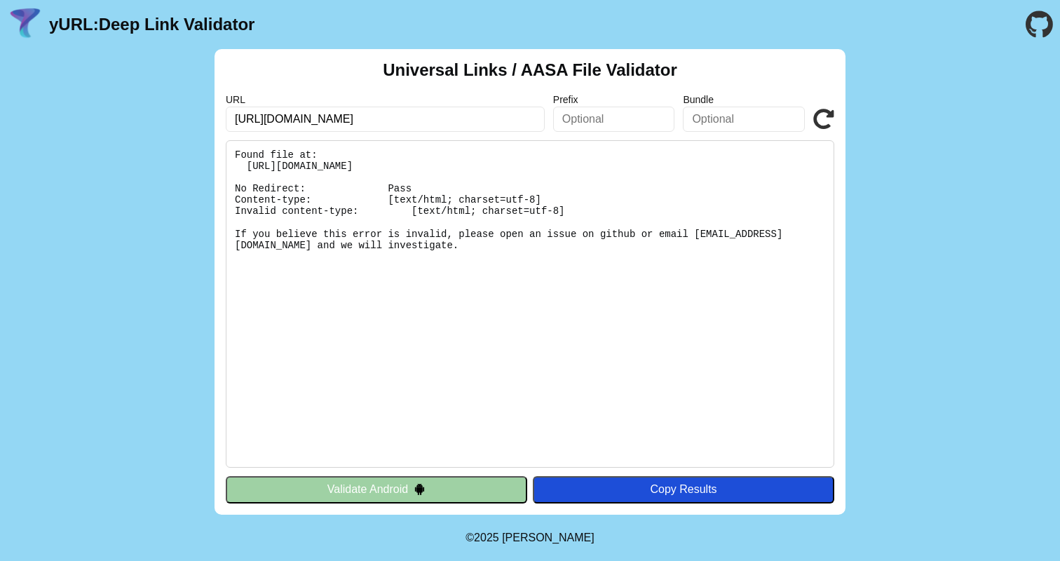
click at [388, 116] on input "[URL][DOMAIN_NAME]" at bounding box center [385, 119] width 319 height 25
paste input "[DOMAIN_NAME][URL]"
type input "[URL][DOMAIN_NAME]"
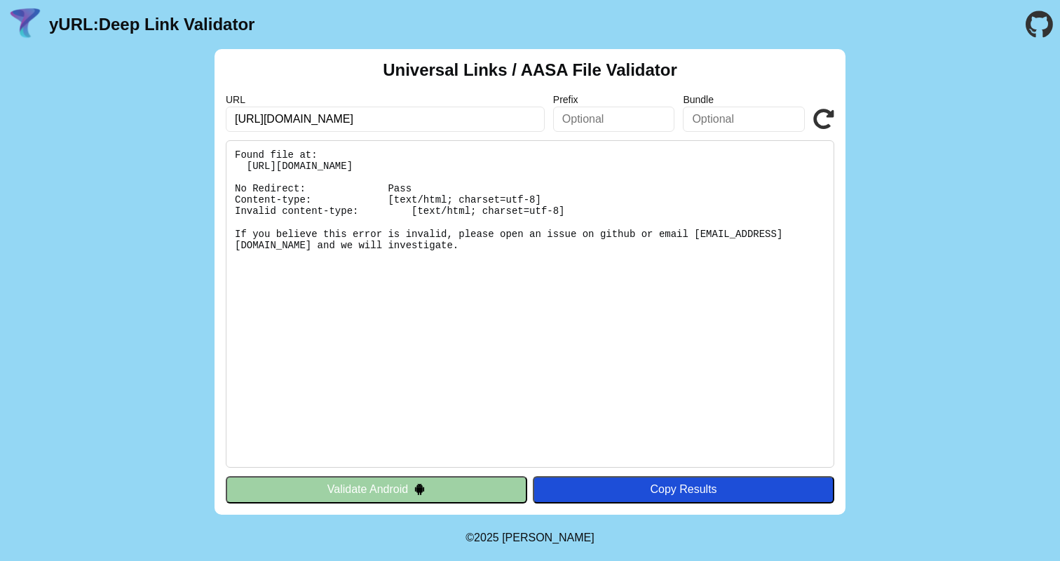
click at [817, 125] on icon at bounding box center [823, 119] width 21 height 21
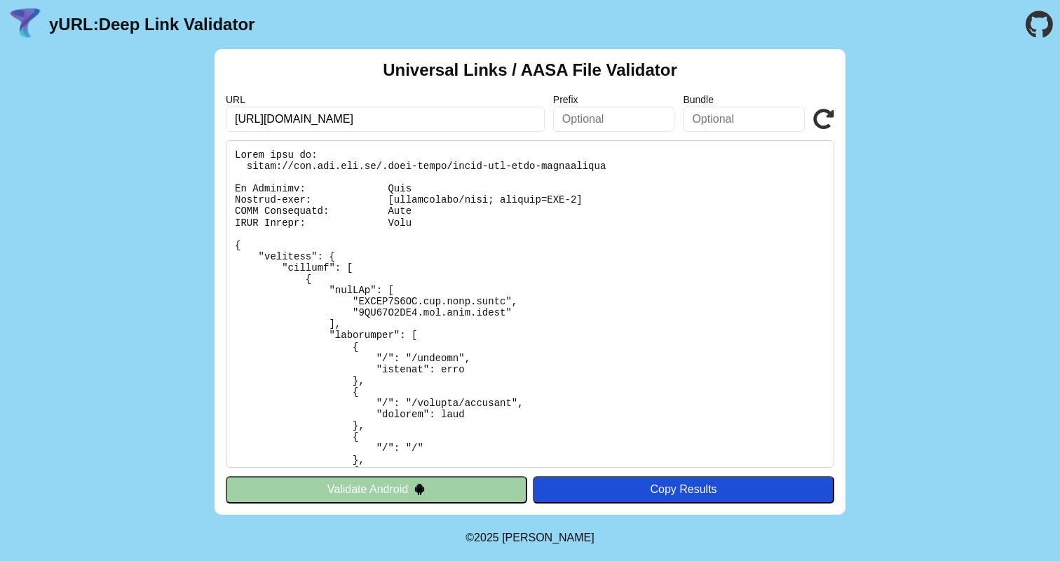
type input "[URL][DOMAIN_NAME]"
click at [820, 114] on icon at bounding box center [823, 119] width 21 height 21
click at [755, 285] on pre at bounding box center [530, 303] width 609 height 327
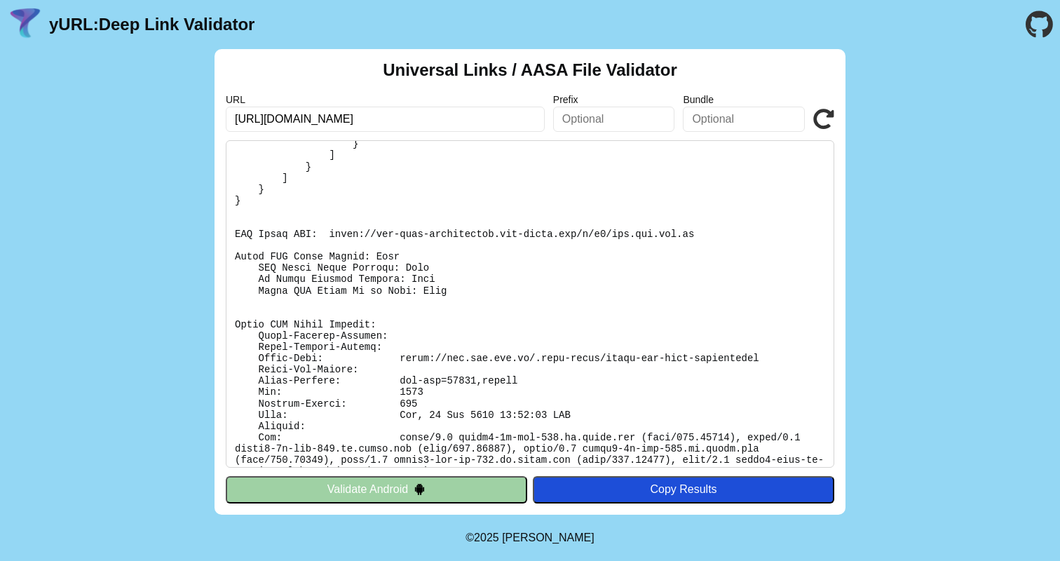
scroll to position [435, 0]
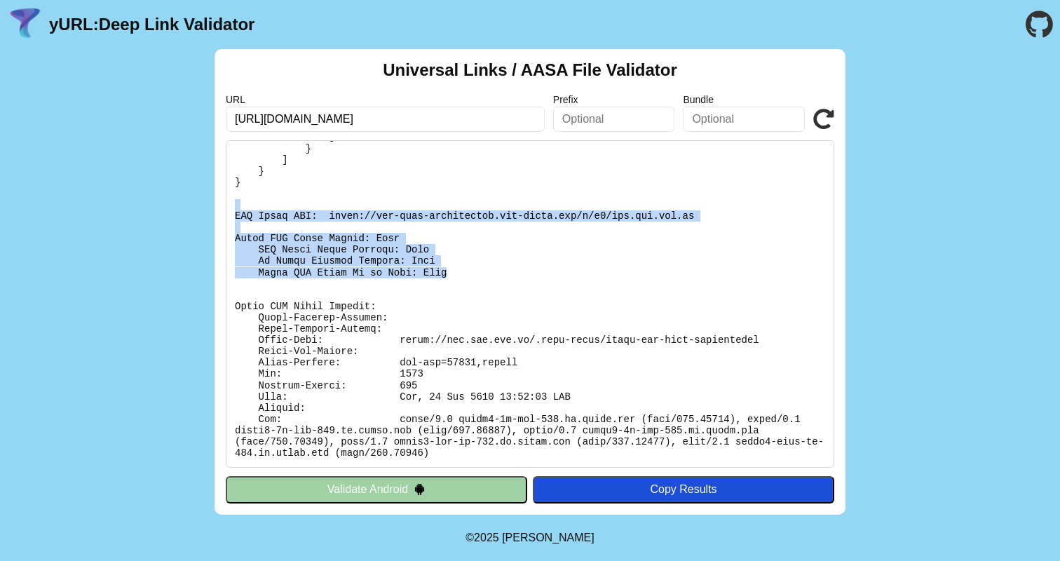
drag, startPoint x: 456, startPoint y: 273, endPoint x: 228, endPoint y: 209, distance: 237.5
click at [228, 209] on pre at bounding box center [530, 303] width 609 height 327
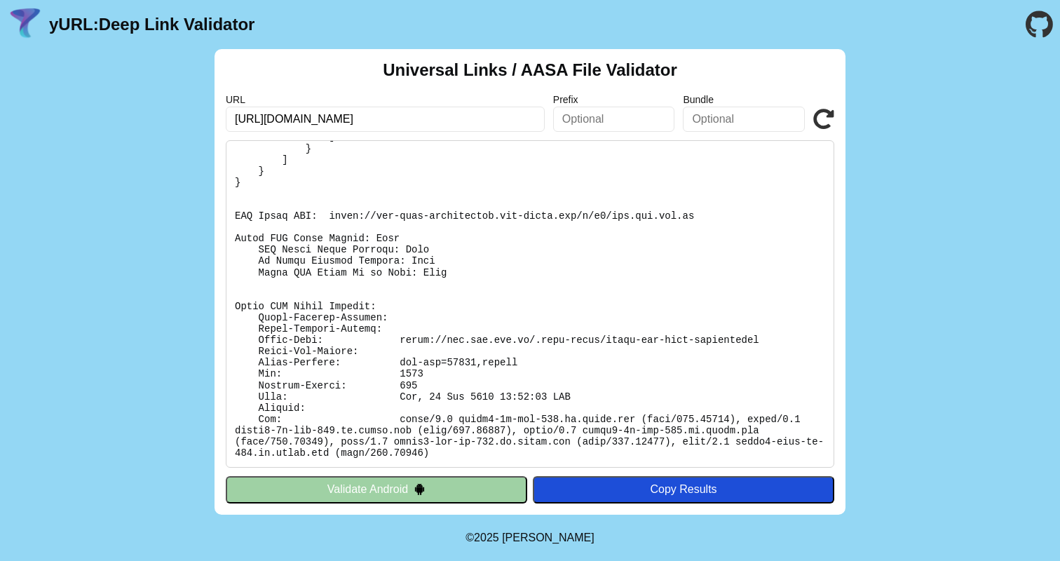
click at [295, 219] on pre at bounding box center [530, 303] width 609 height 327
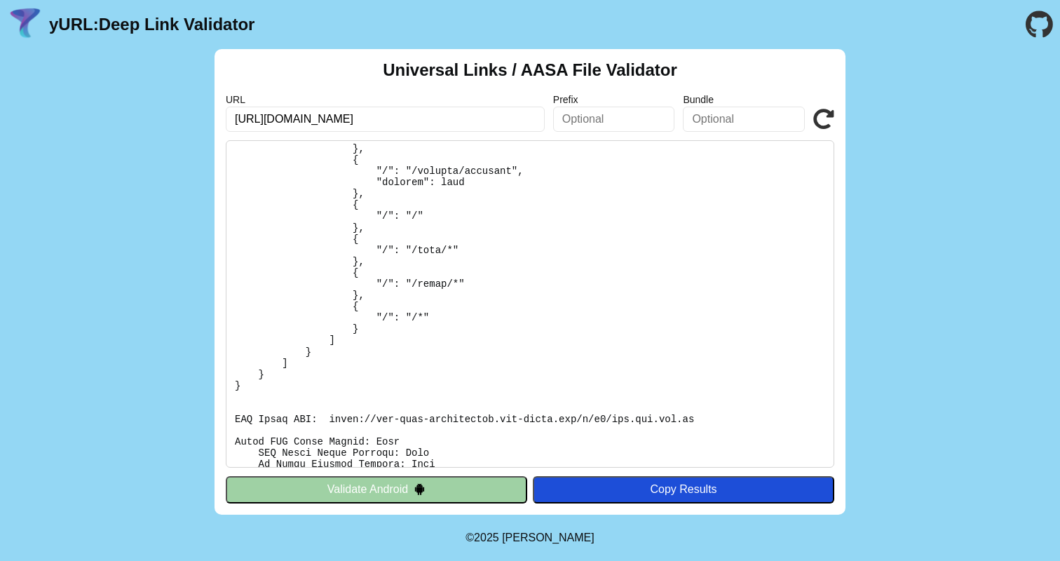
scroll to position [0, 0]
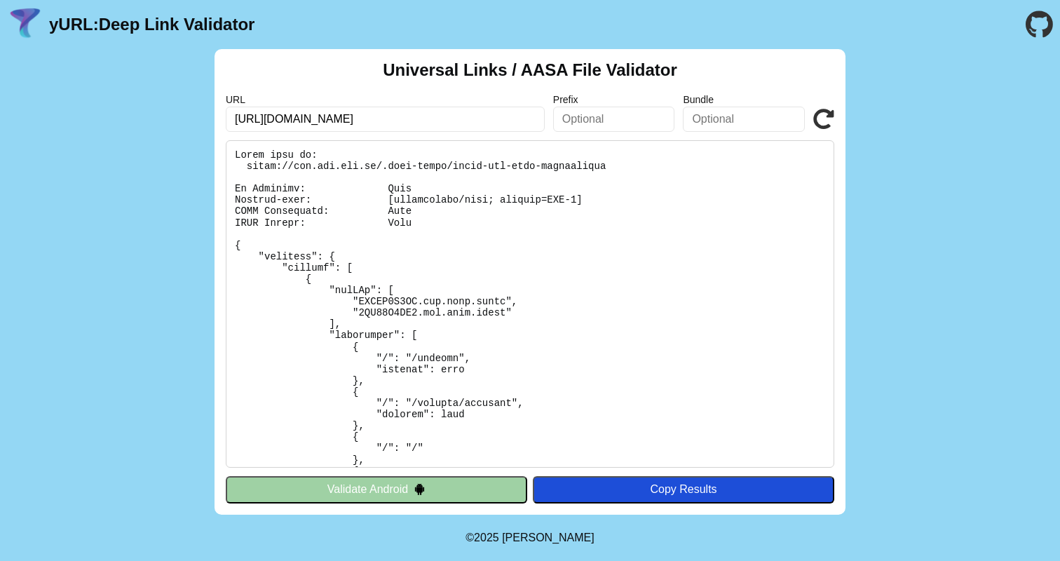
click at [304, 192] on pre at bounding box center [530, 303] width 609 height 327
click at [312, 172] on pre at bounding box center [530, 303] width 609 height 327
click at [316, 168] on pre at bounding box center [530, 303] width 609 height 327
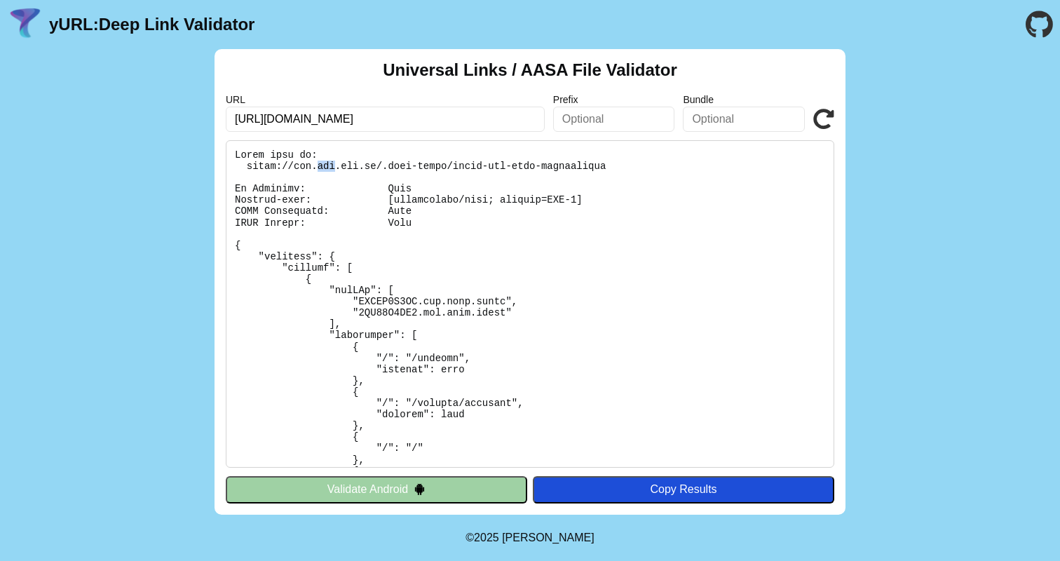
click at [316, 168] on pre at bounding box center [530, 303] width 609 height 327
click at [311, 168] on pre at bounding box center [530, 303] width 609 height 327
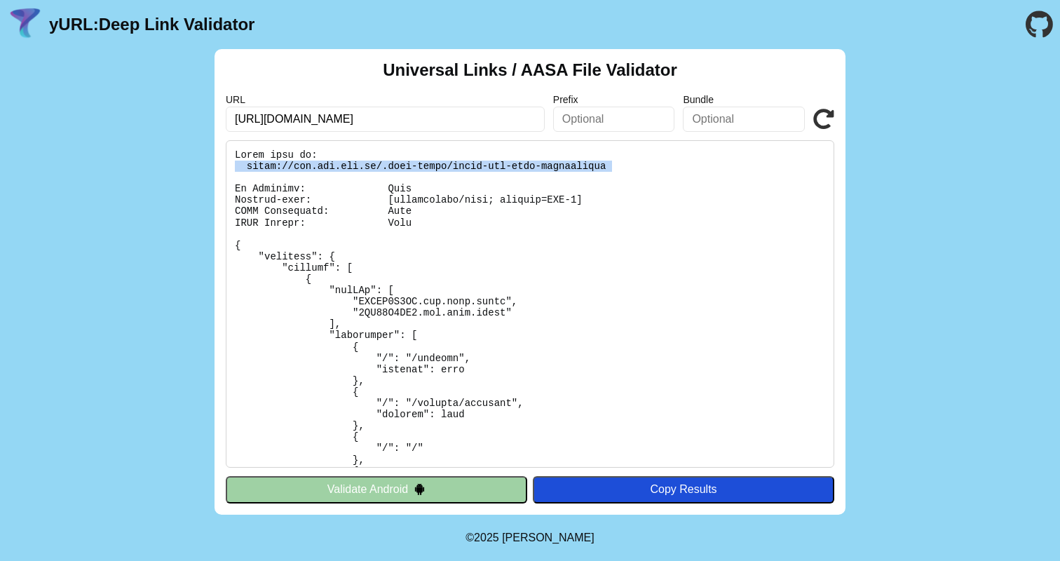
click at [311, 168] on pre at bounding box center [530, 303] width 609 height 327
click at [285, 168] on pre at bounding box center [530, 303] width 609 height 327
drag, startPoint x: 248, startPoint y: 163, endPoint x: 611, endPoint y: 163, distance: 362.4
click at [611, 163] on pre at bounding box center [530, 303] width 609 height 327
copy pre "[URL][DOMAIN_NAME]"
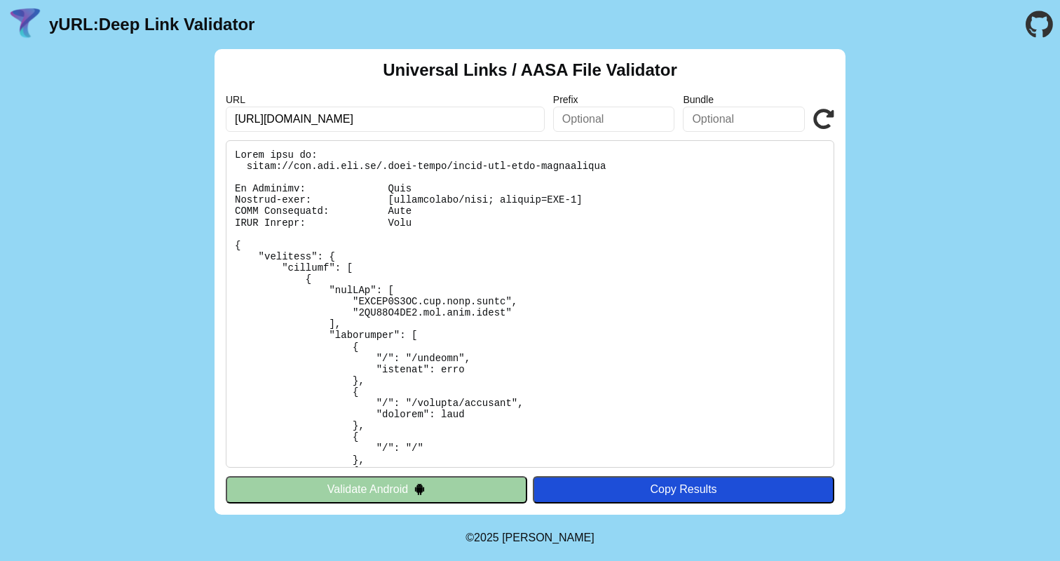
click at [559, 273] on pre at bounding box center [530, 303] width 609 height 327
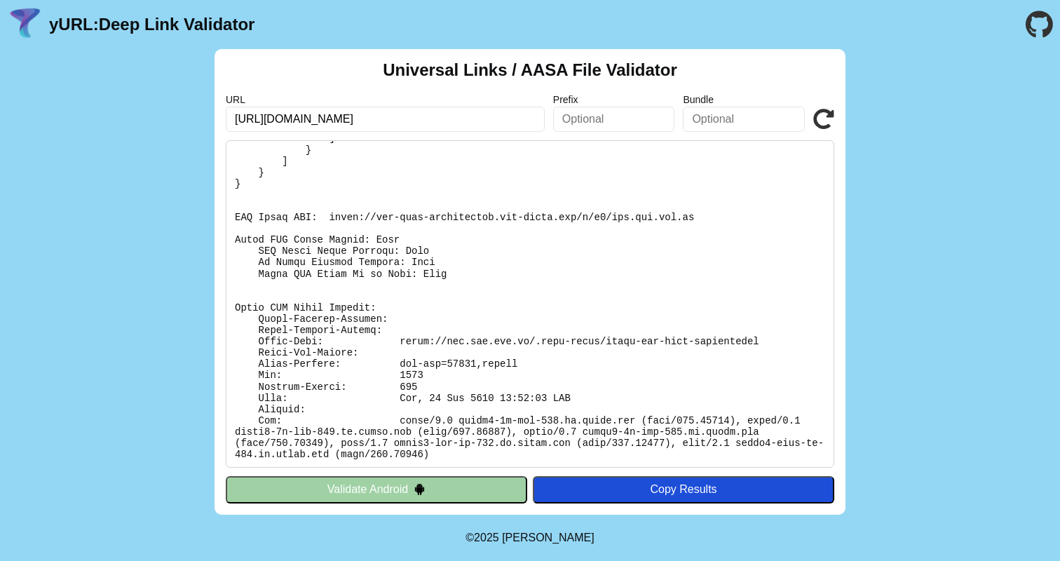
scroll to position [435, 0]
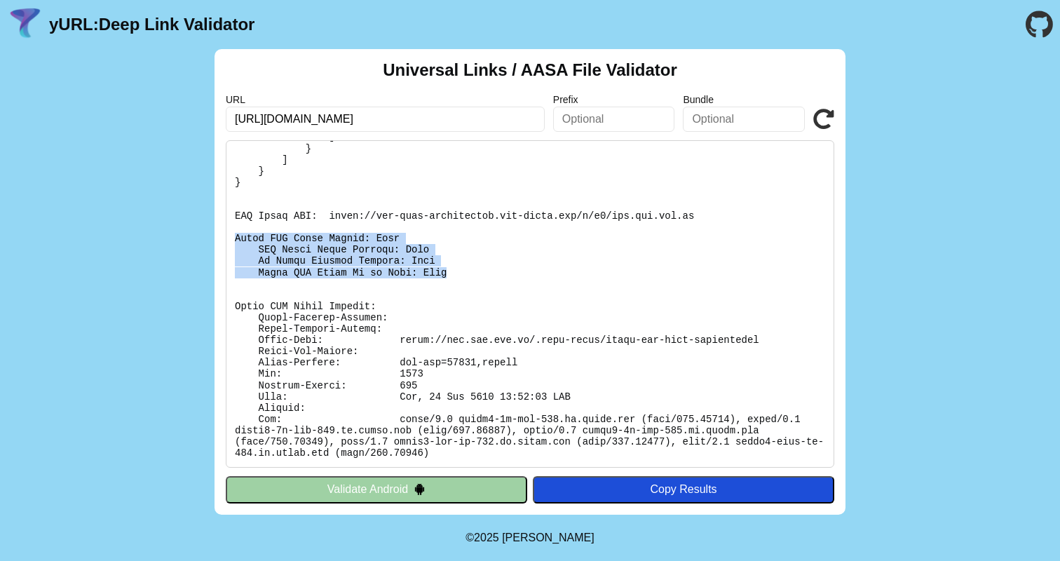
drag, startPoint x: 236, startPoint y: 238, endPoint x: 455, endPoint y: 269, distance: 221.7
click at [456, 269] on pre at bounding box center [530, 303] width 609 height 327
copy pre "Apple CDN Cache Checks: Pass CDN Cache Query Success: Pass No Apple Failure Mes…"
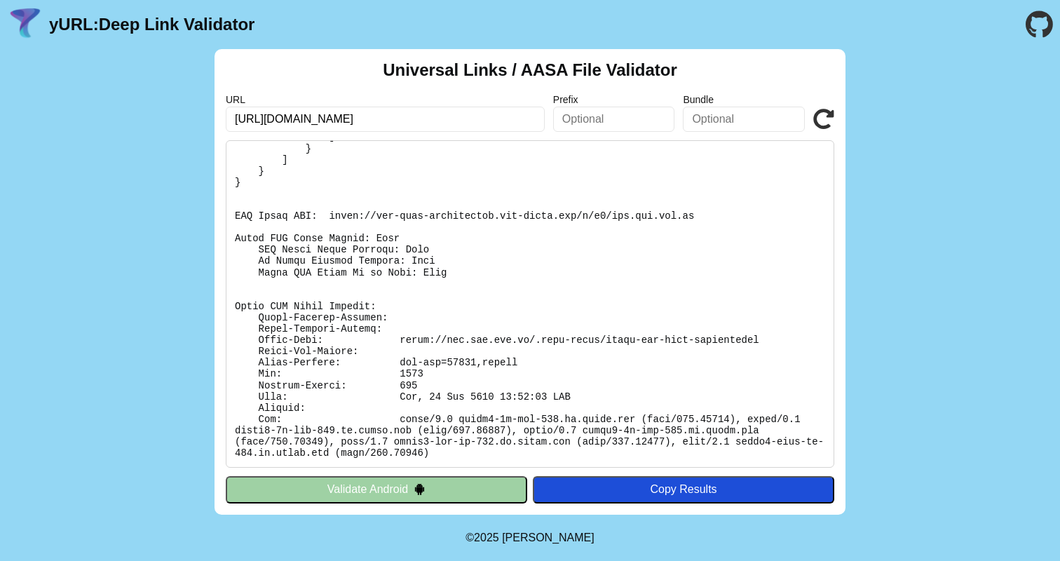
click at [457, 280] on pre at bounding box center [530, 303] width 609 height 327
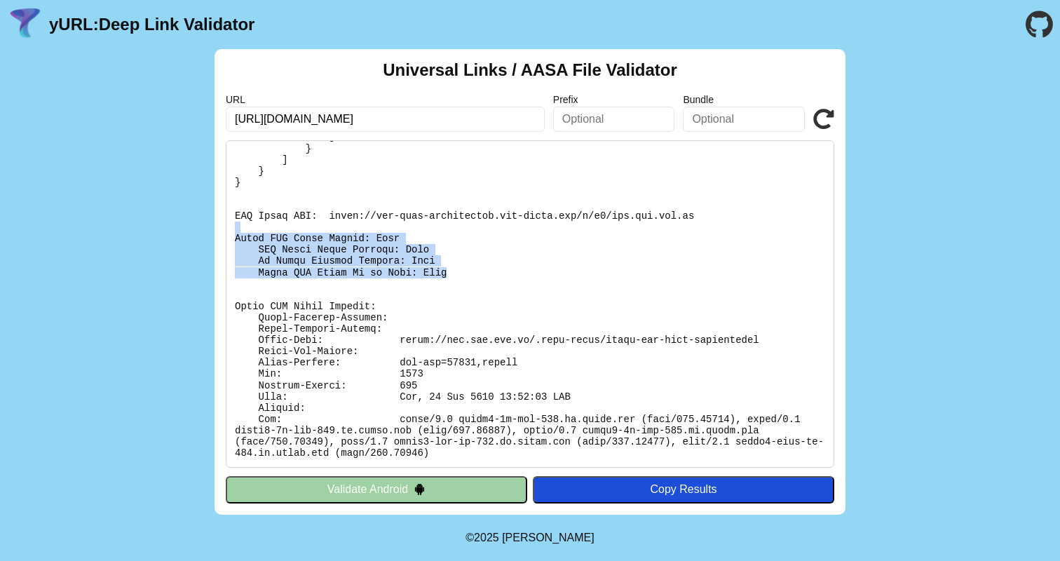
drag, startPoint x: 467, startPoint y: 274, endPoint x: 231, endPoint y: 232, distance: 239.3
click at [231, 232] on pre at bounding box center [530, 303] width 609 height 327
copy pre "Apple CDN Cache Checks: Pass CDN Cache Query Success: Pass No Apple Failure Mes…"
